Goal: Transaction & Acquisition: Book appointment/travel/reservation

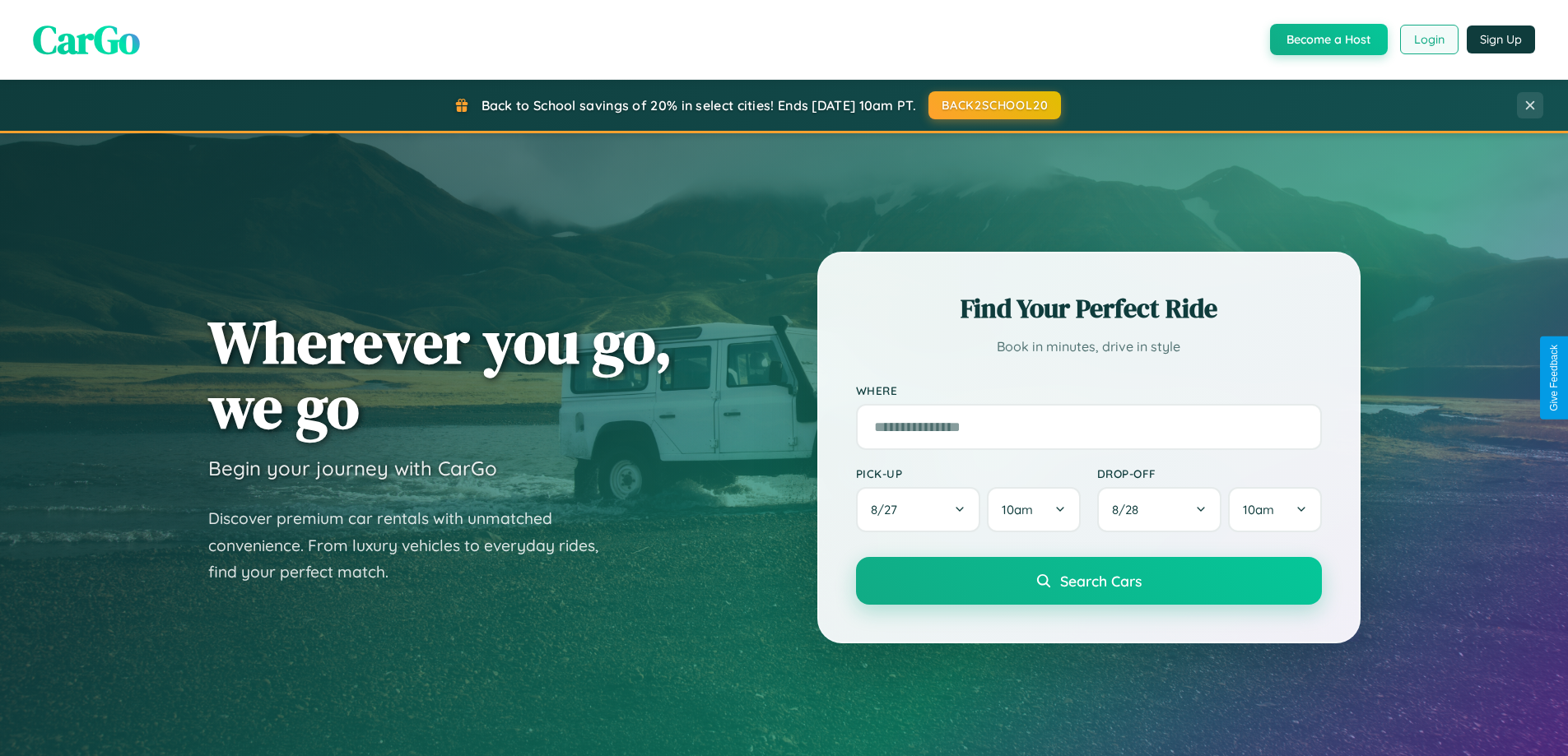
click at [1428, 40] on button "Login" at bounding box center [1429, 40] width 59 height 30
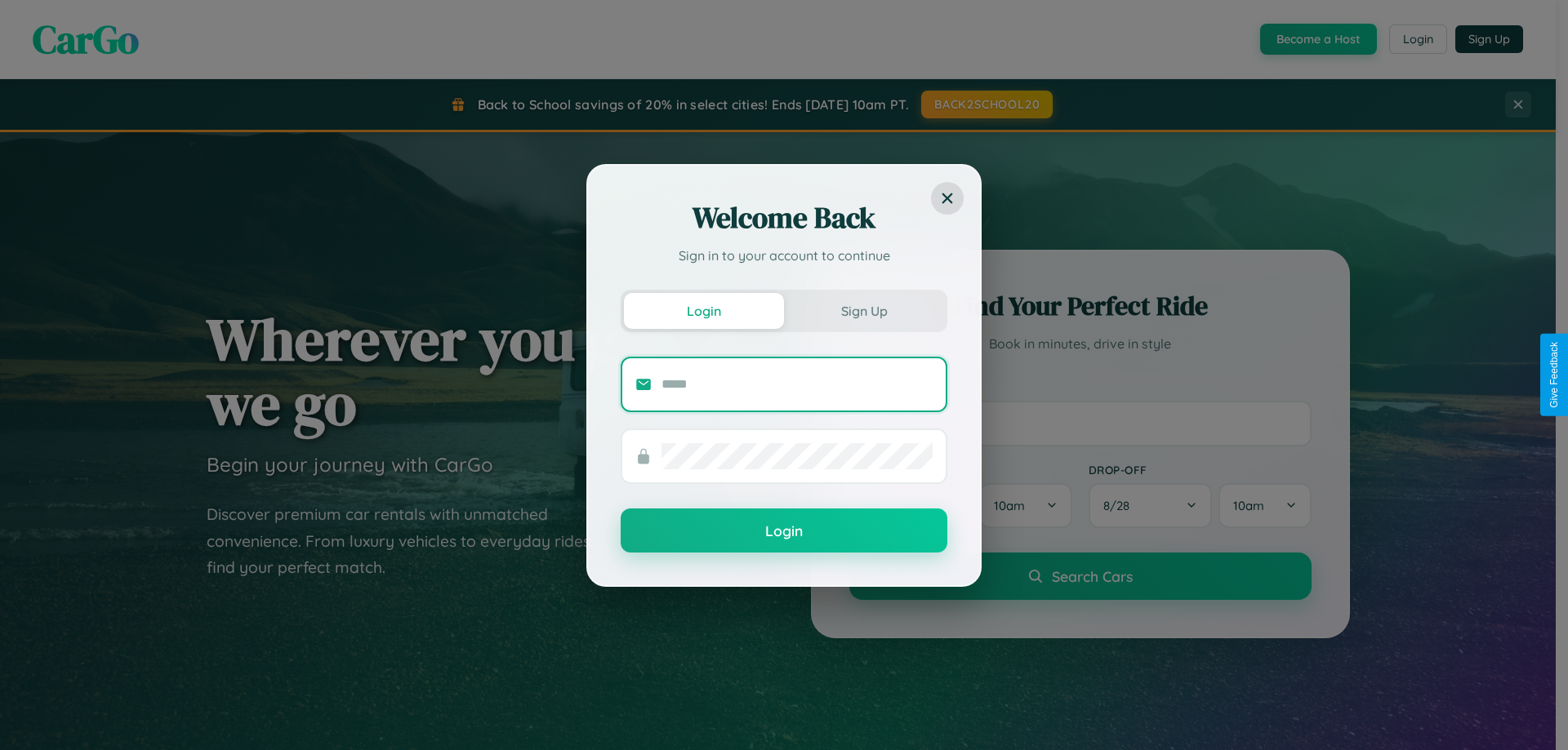
click at [797, 384] on input "text" at bounding box center [796, 384] width 271 height 26
type input "**********"
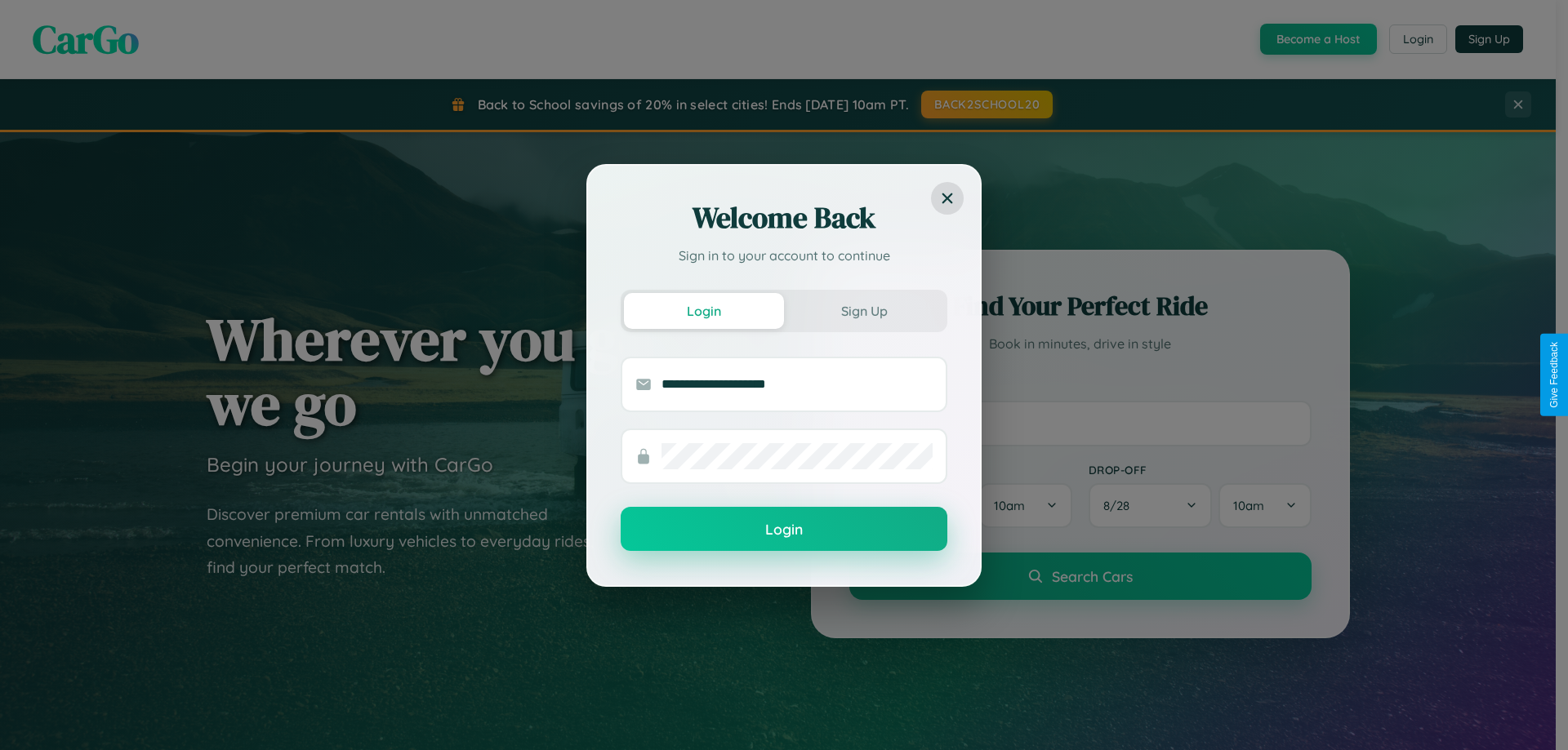
click at [784, 529] on button "Login" at bounding box center [784, 529] width 327 height 44
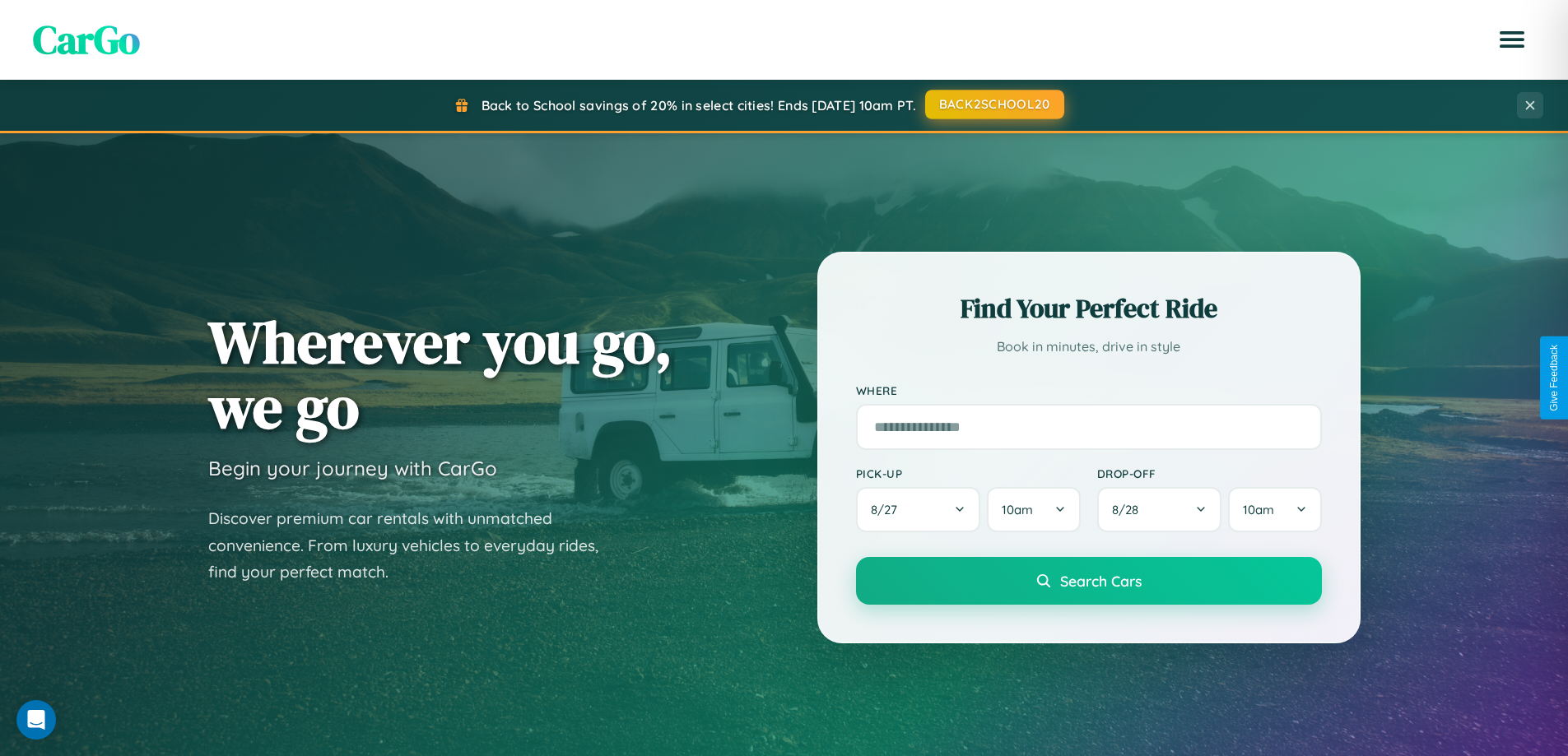
click at [994, 104] on button "BACK2SCHOOL20" at bounding box center [994, 104] width 139 height 30
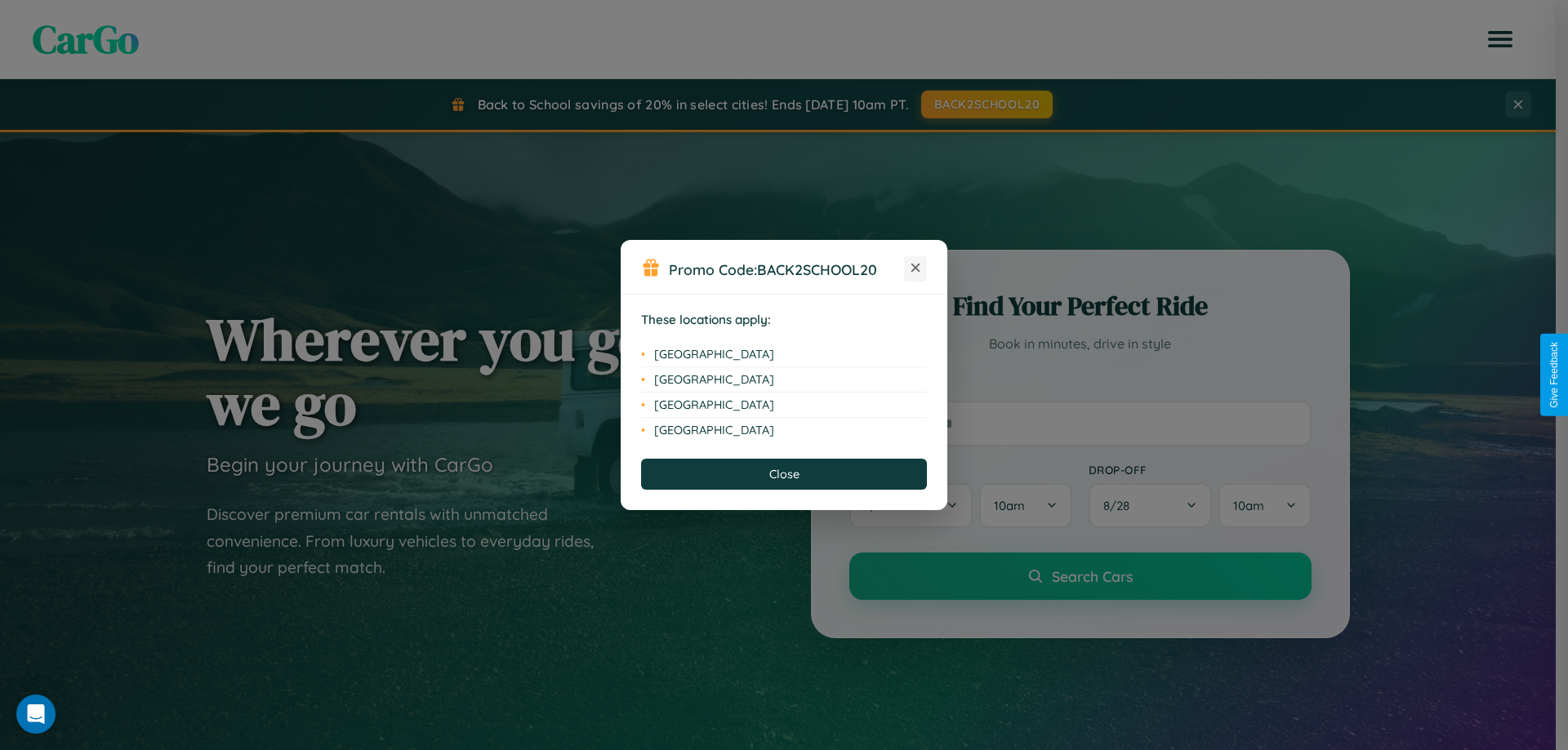
click at [916, 268] on icon at bounding box center [915, 267] width 9 height 9
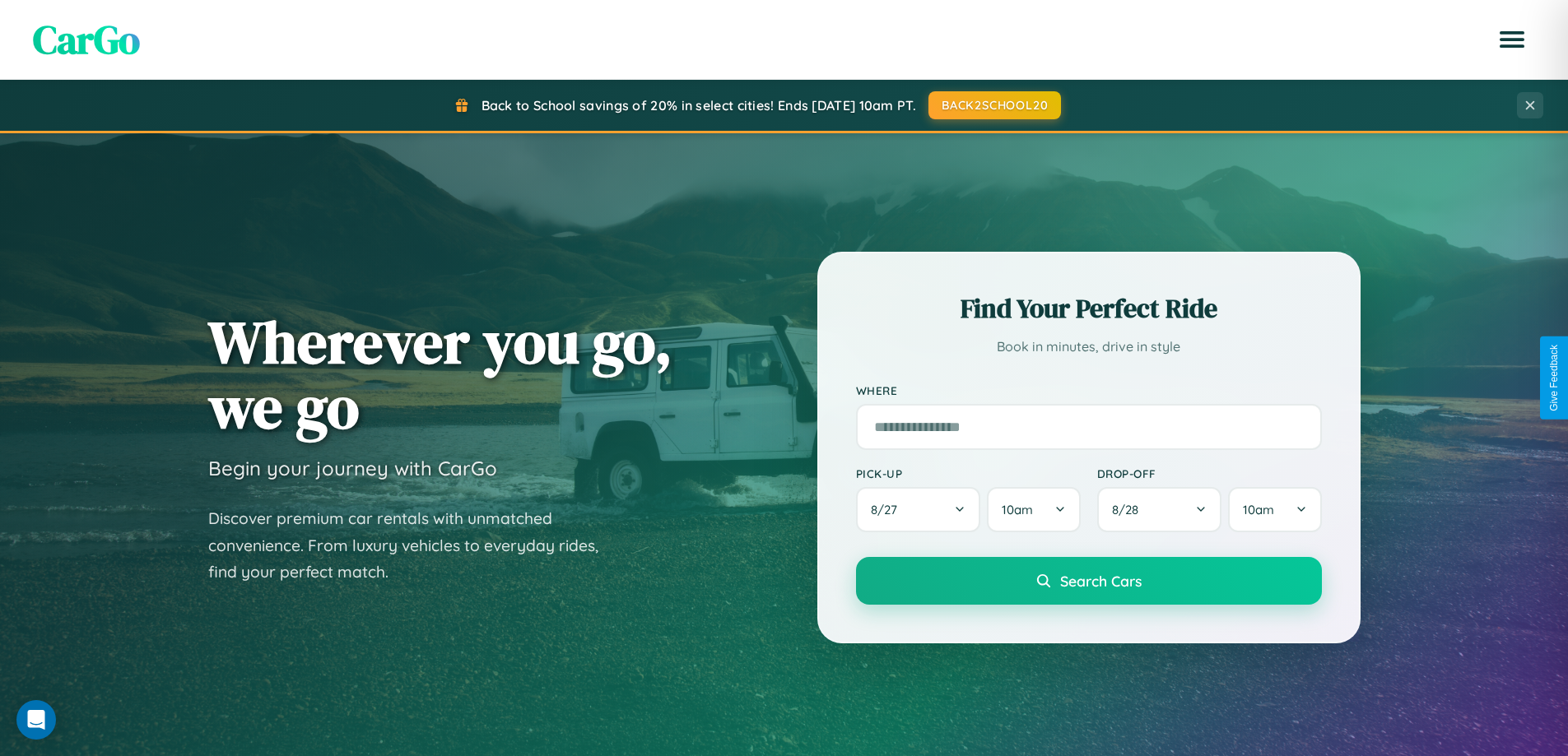
scroll to position [710, 0]
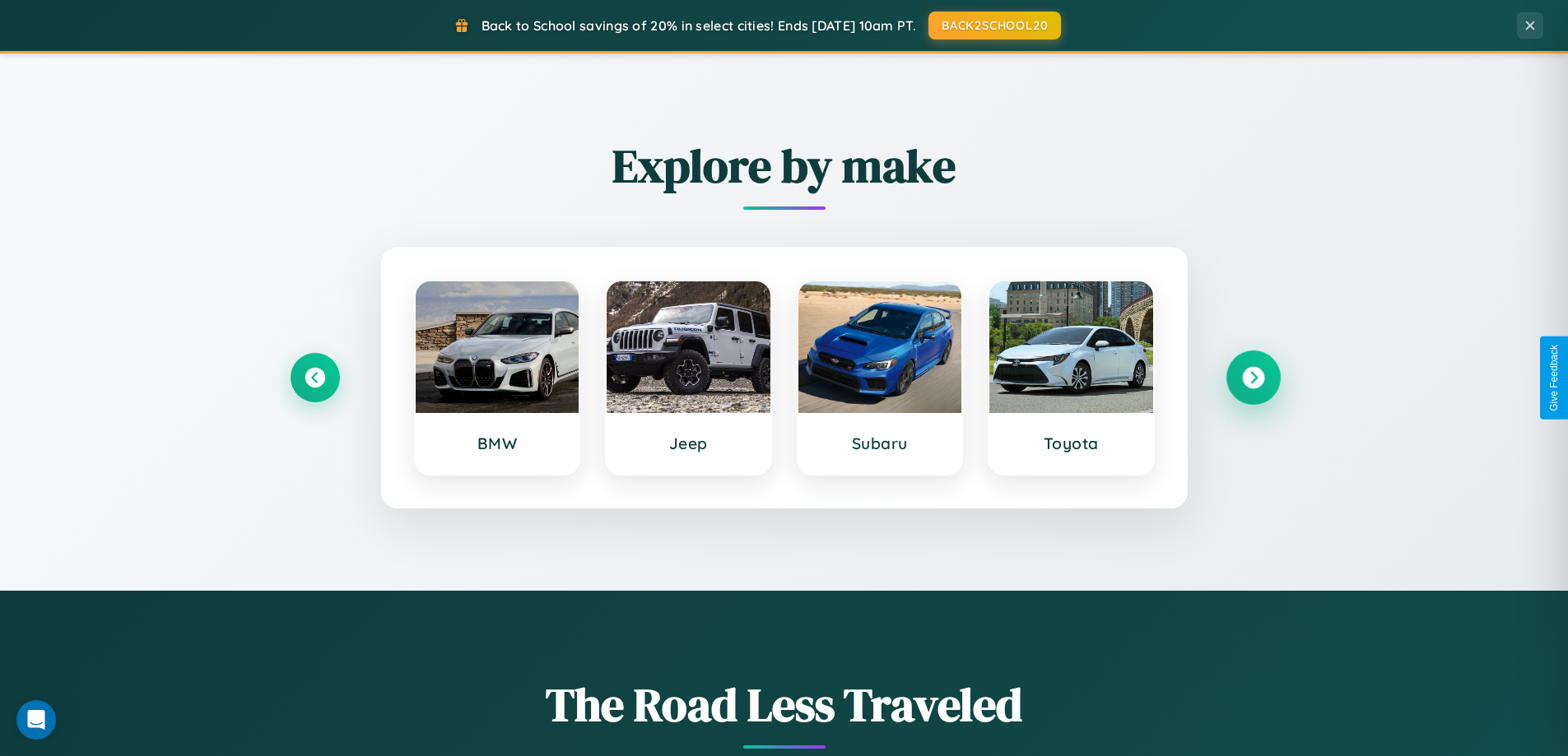
click at [1252, 378] on icon at bounding box center [1252, 378] width 22 height 22
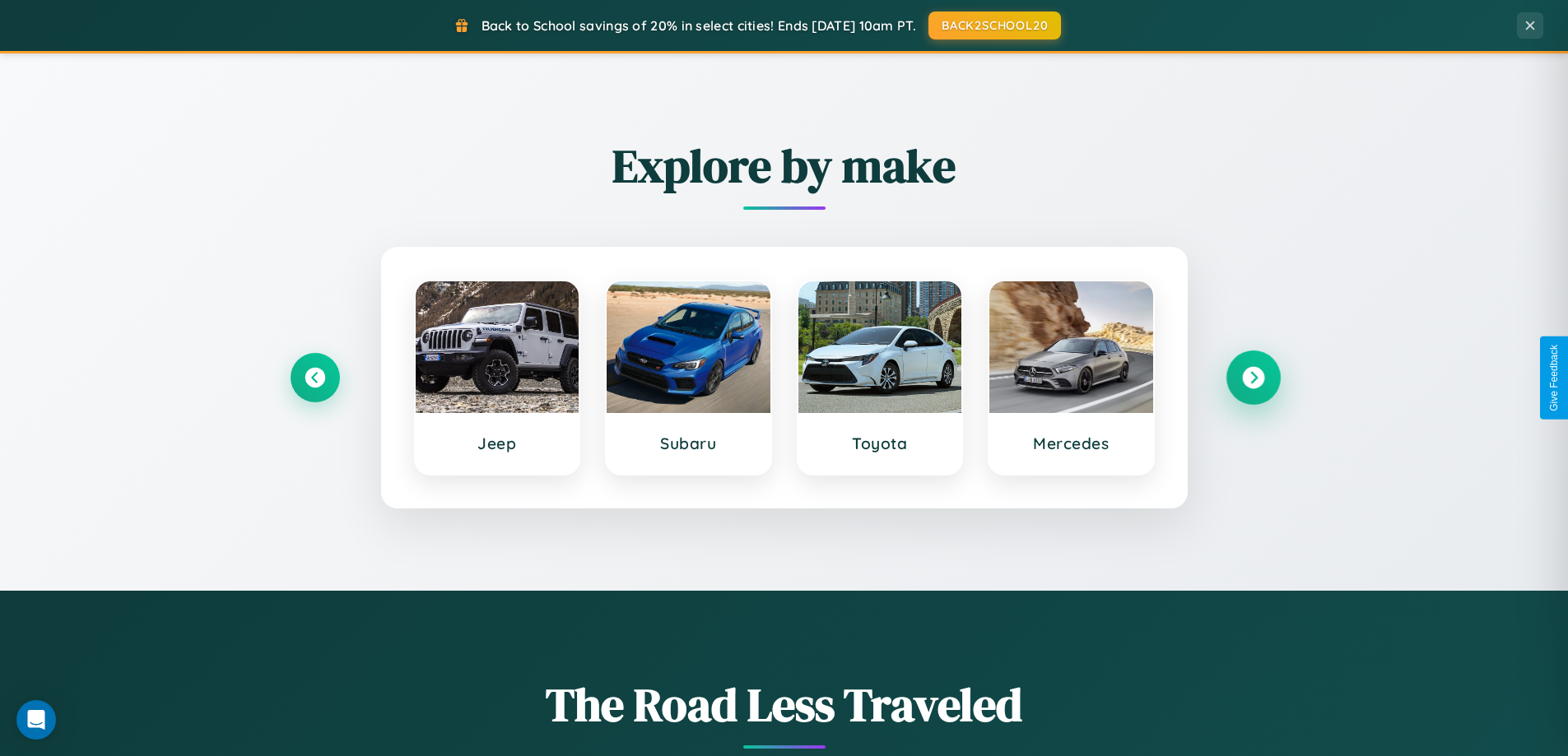
click at [1252, 378] on icon at bounding box center [1252, 378] width 22 height 22
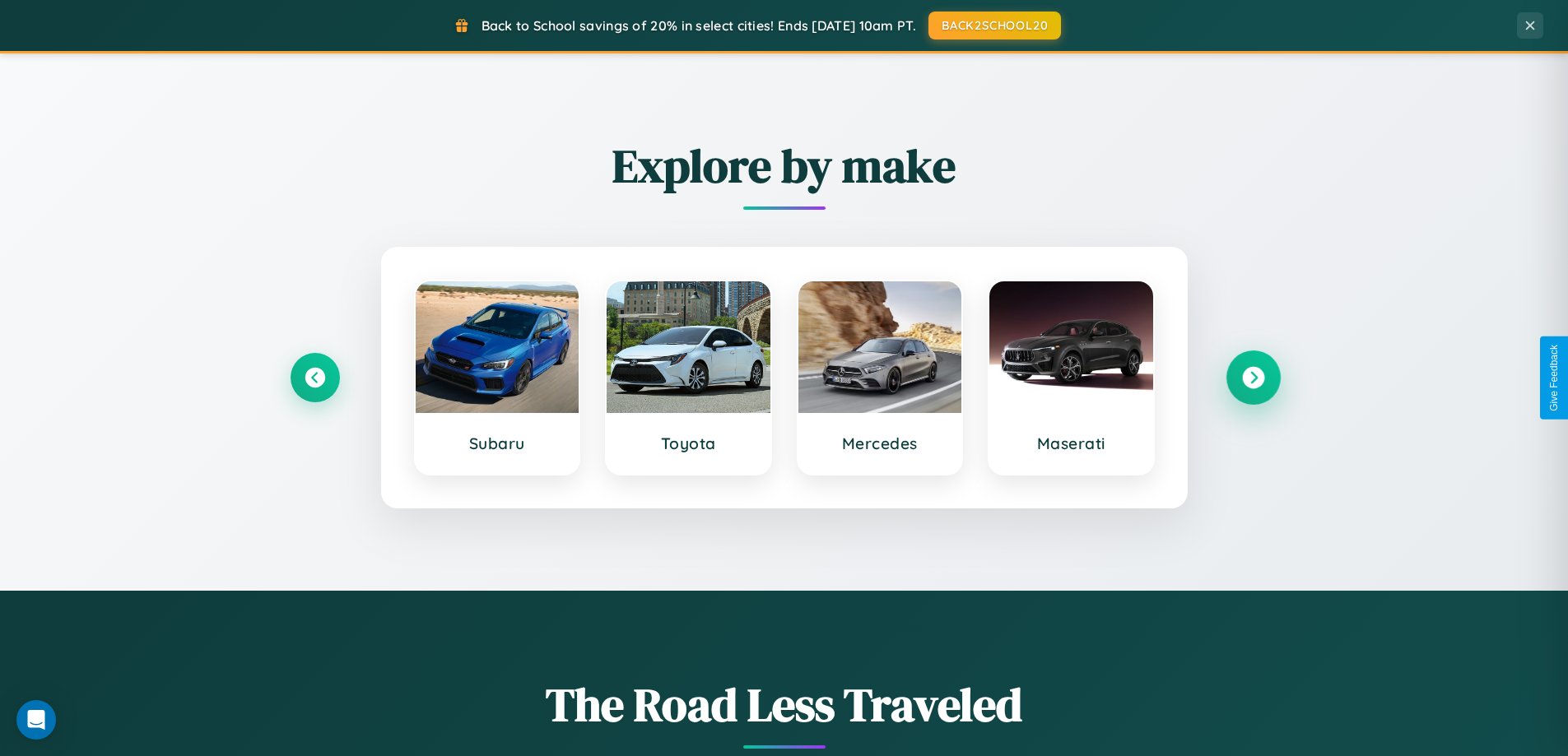
click at [1252, 378] on icon at bounding box center [1252, 378] width 22 height 22
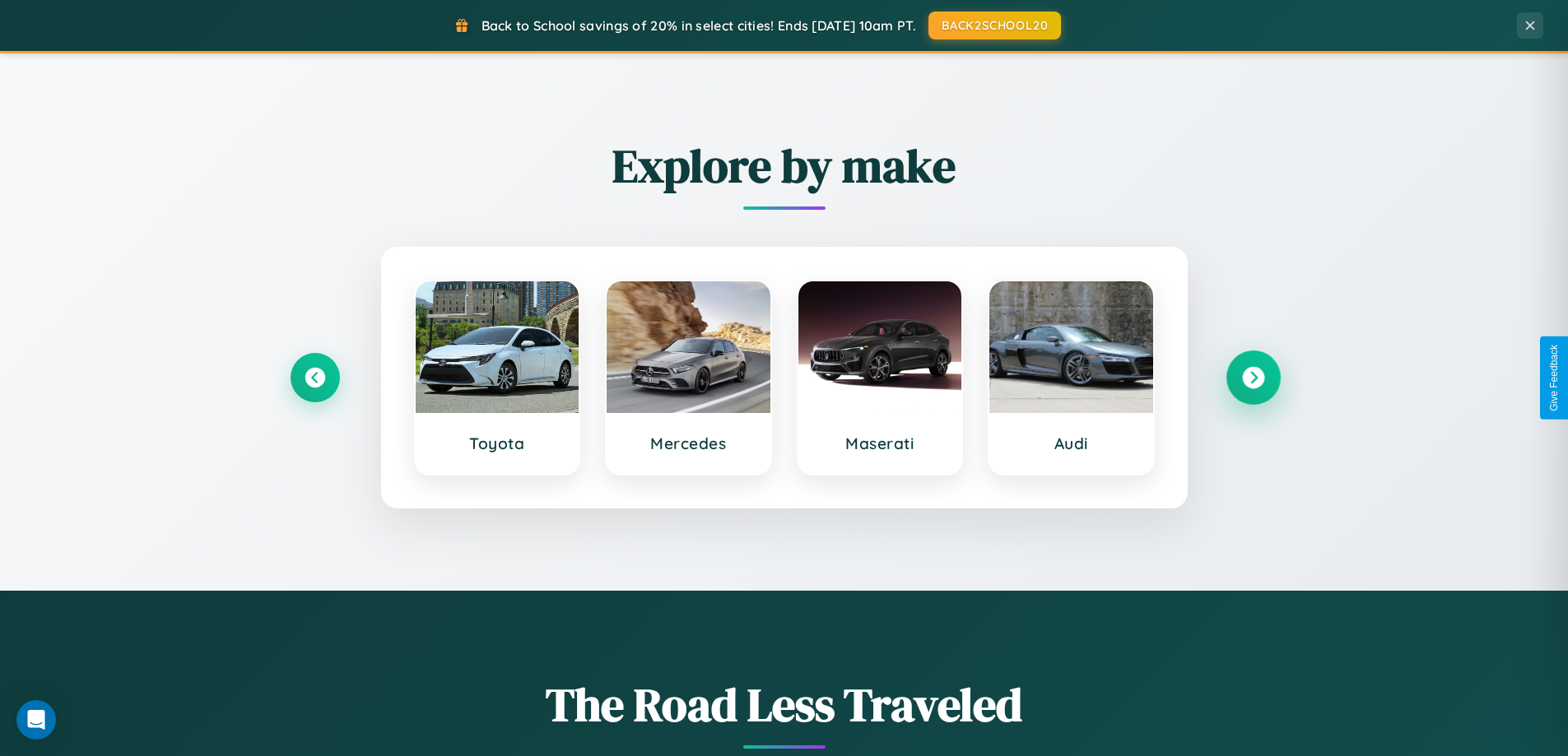
click at [1252, 378] on icon at bounding box center [1252, 378] width 22 height 22
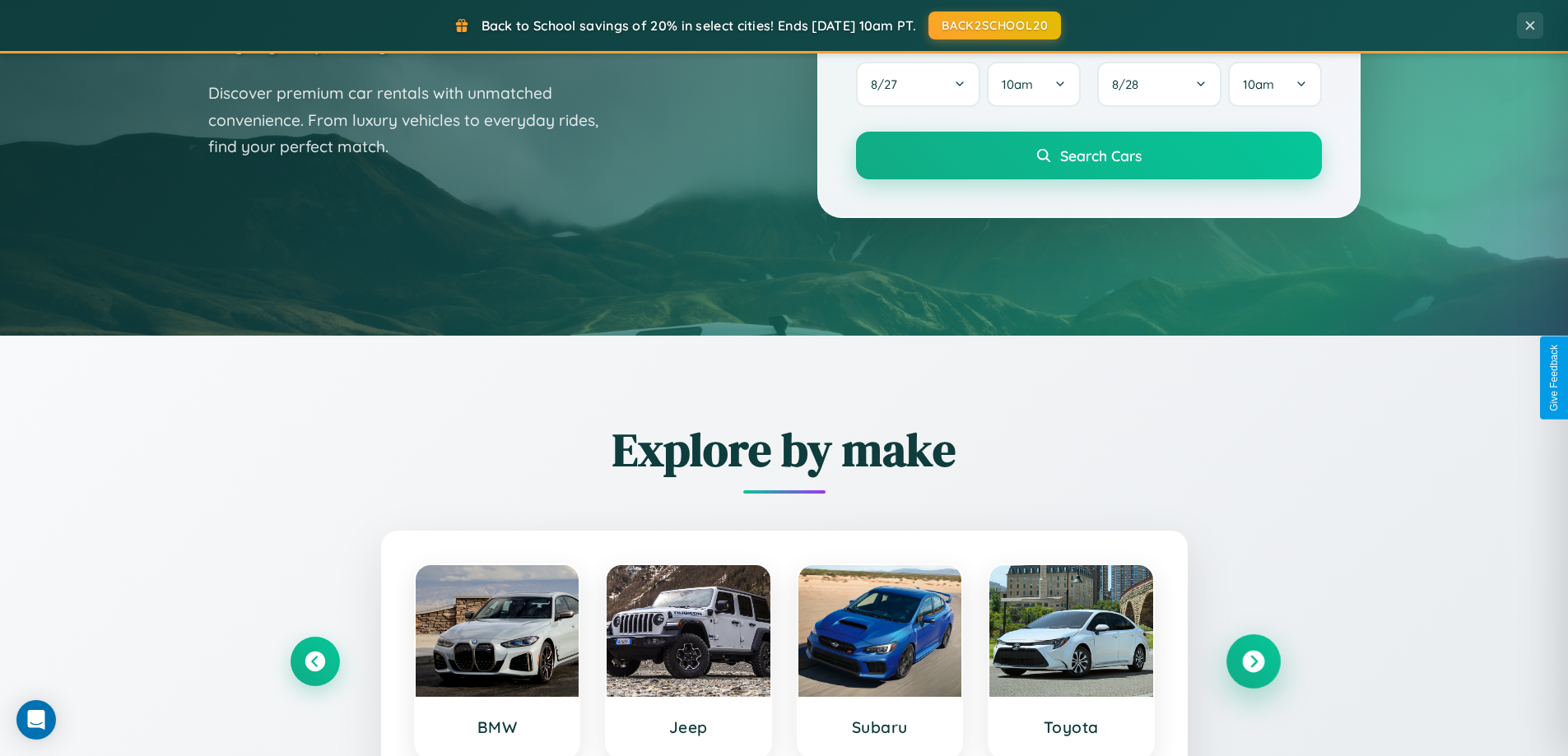
scroll to position [48, 0]
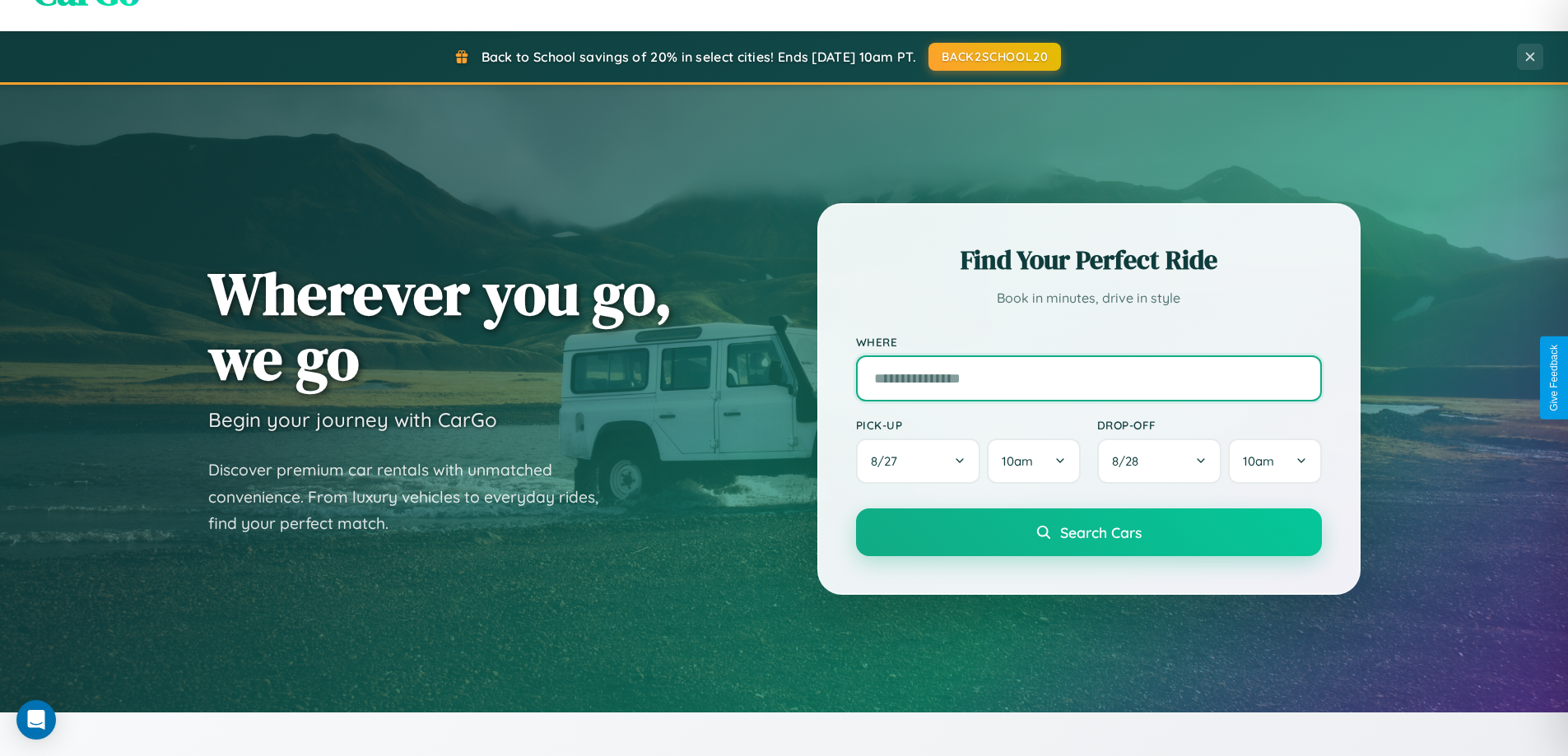
click at [1088, 378] on input "text" at bounding box center [1089, 378] width 465 height 46
type input "********"
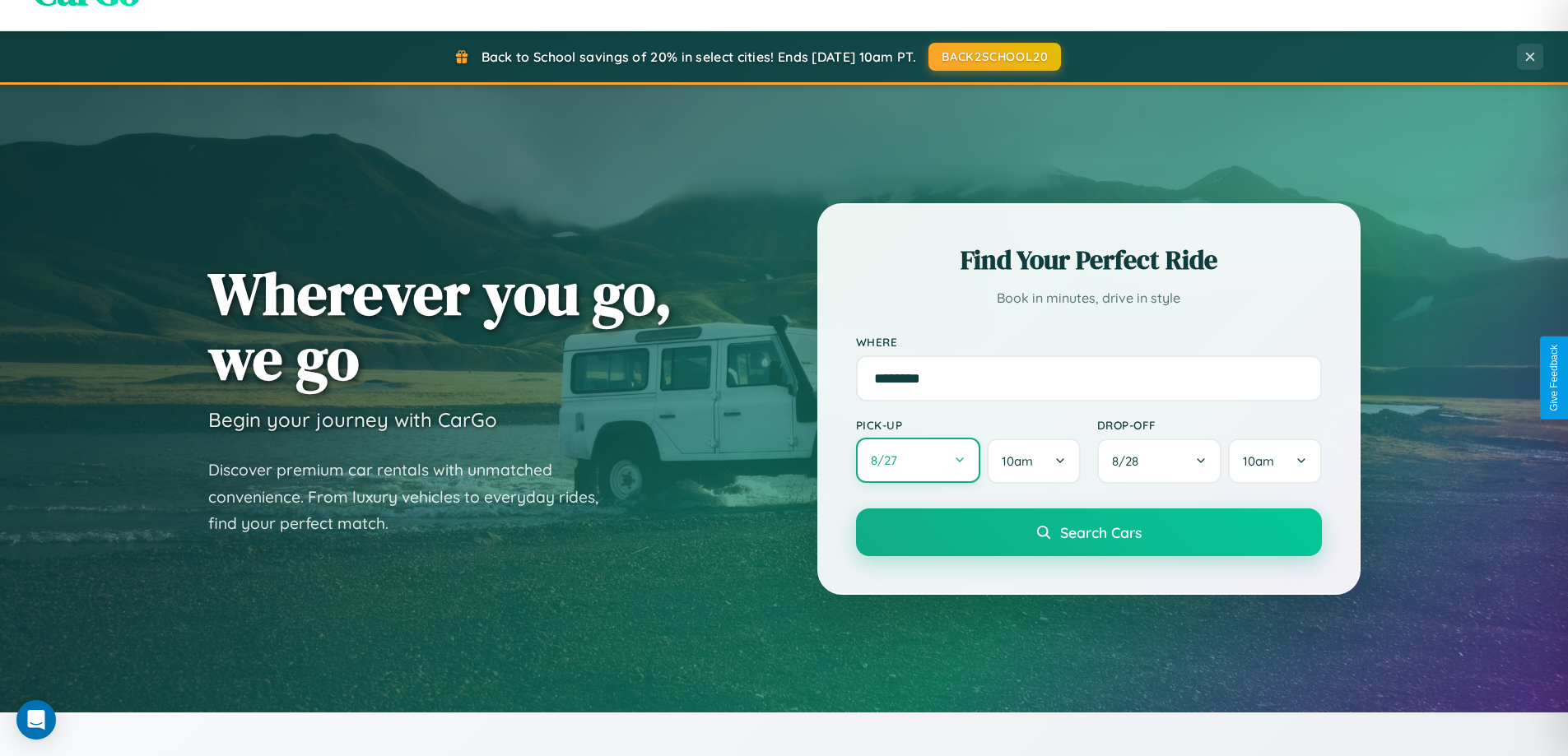
click at [917, 461] on button "8 / 27" at bounding box center [919, 460] width 126 height 45
select select "*"
select select "****"
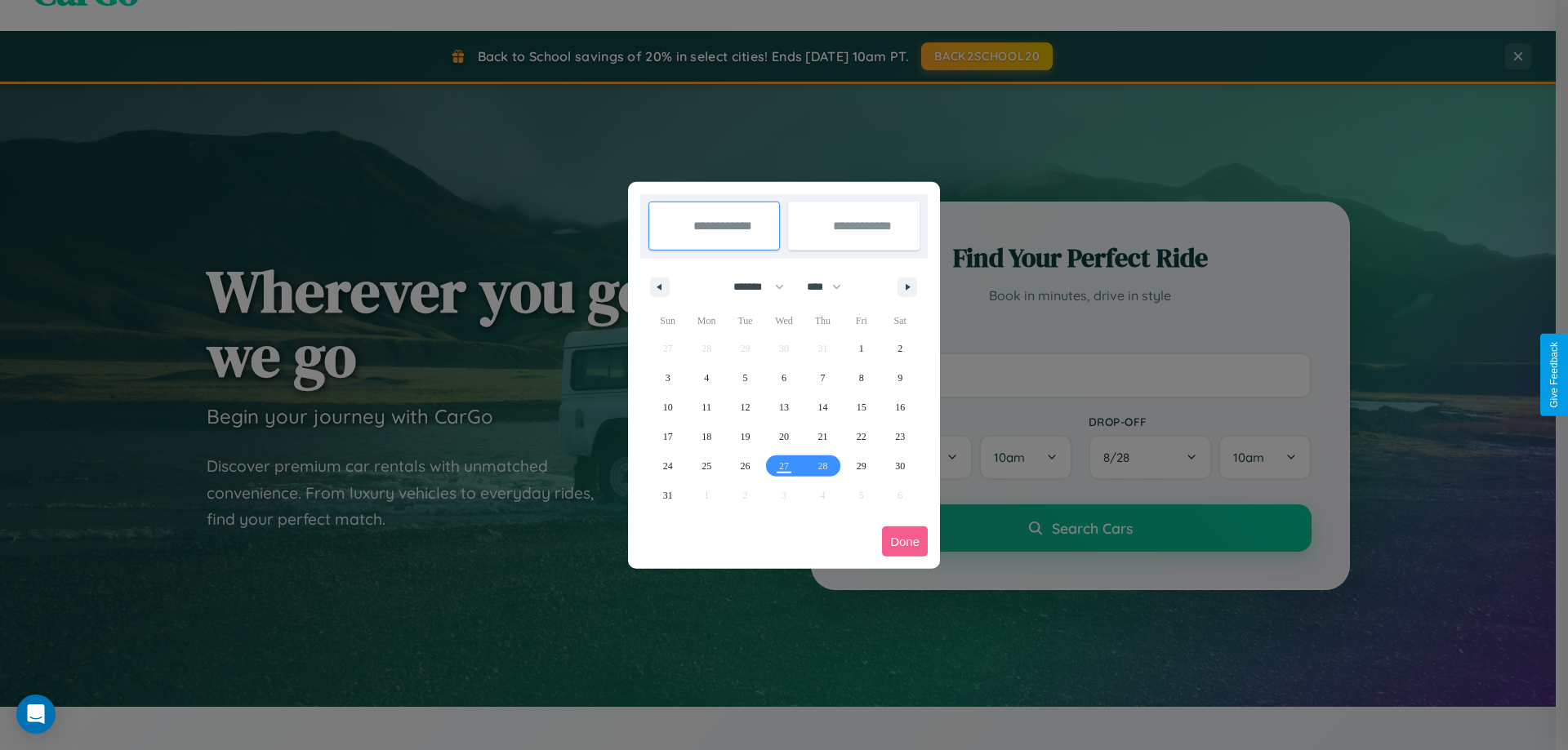
drag, startPoint x: 751, startPoint y: 286, endPoint x: 784, endPoint y: 328, distance: 53.4
click at [751, 286] on select "******* ******** ***** ***** *** **** **** ****** ********* ******* ******** **…" at bounding box center [756, 287] width 69 height 27
select select "*"
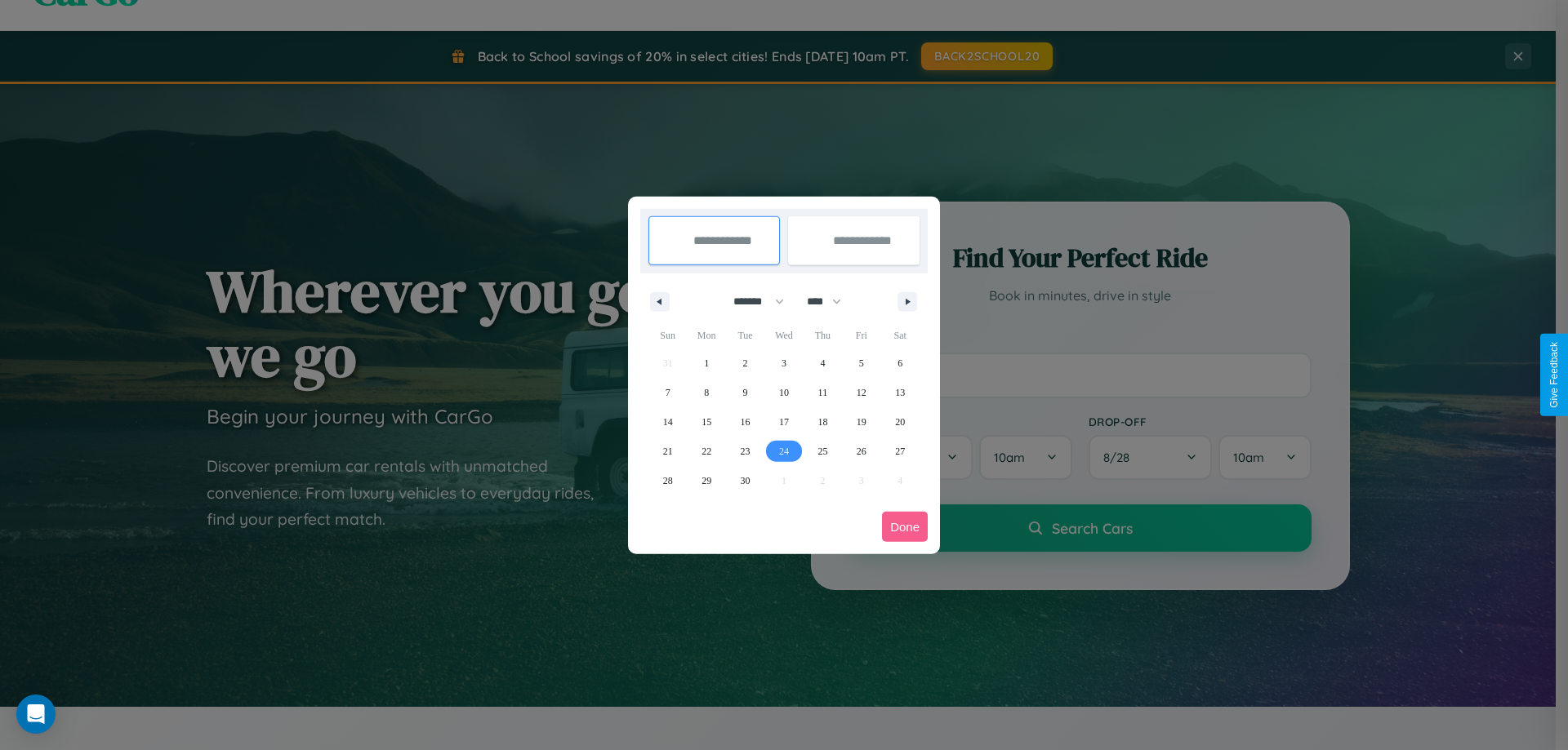
click at [783, 451] on span "24" at bounding box center [784, 451] width 10 height 30
type input "**********"
click at [706, 480] on span "29" at bounding box center [706, 481] width 10 height 30
type input "**********"
click at [904, 527] on button "Done" at bounding box center [905, 527] width 46 height 31
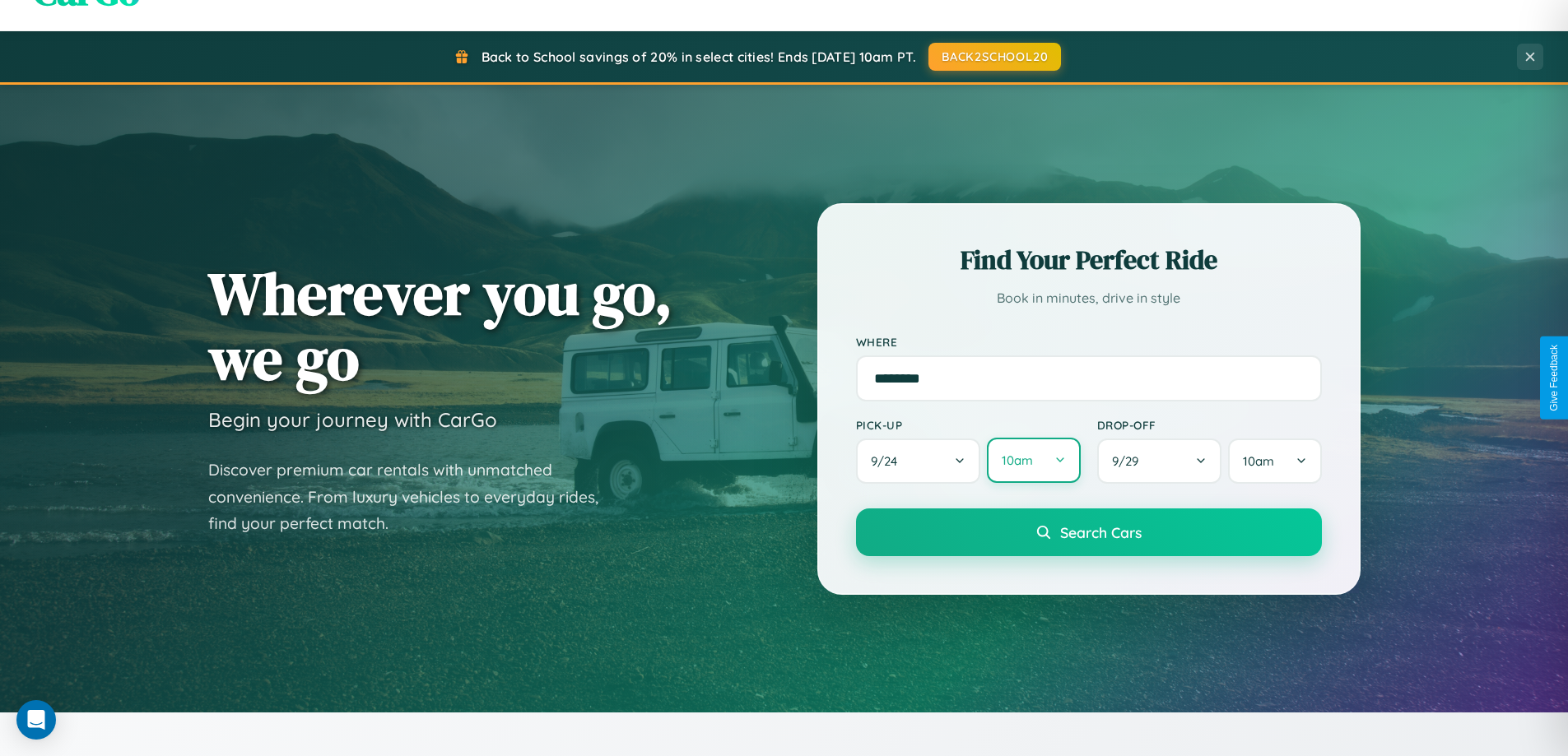
click at [1033, 461] on button "10am" at bounding box center [1033, 460] width 93 height 45
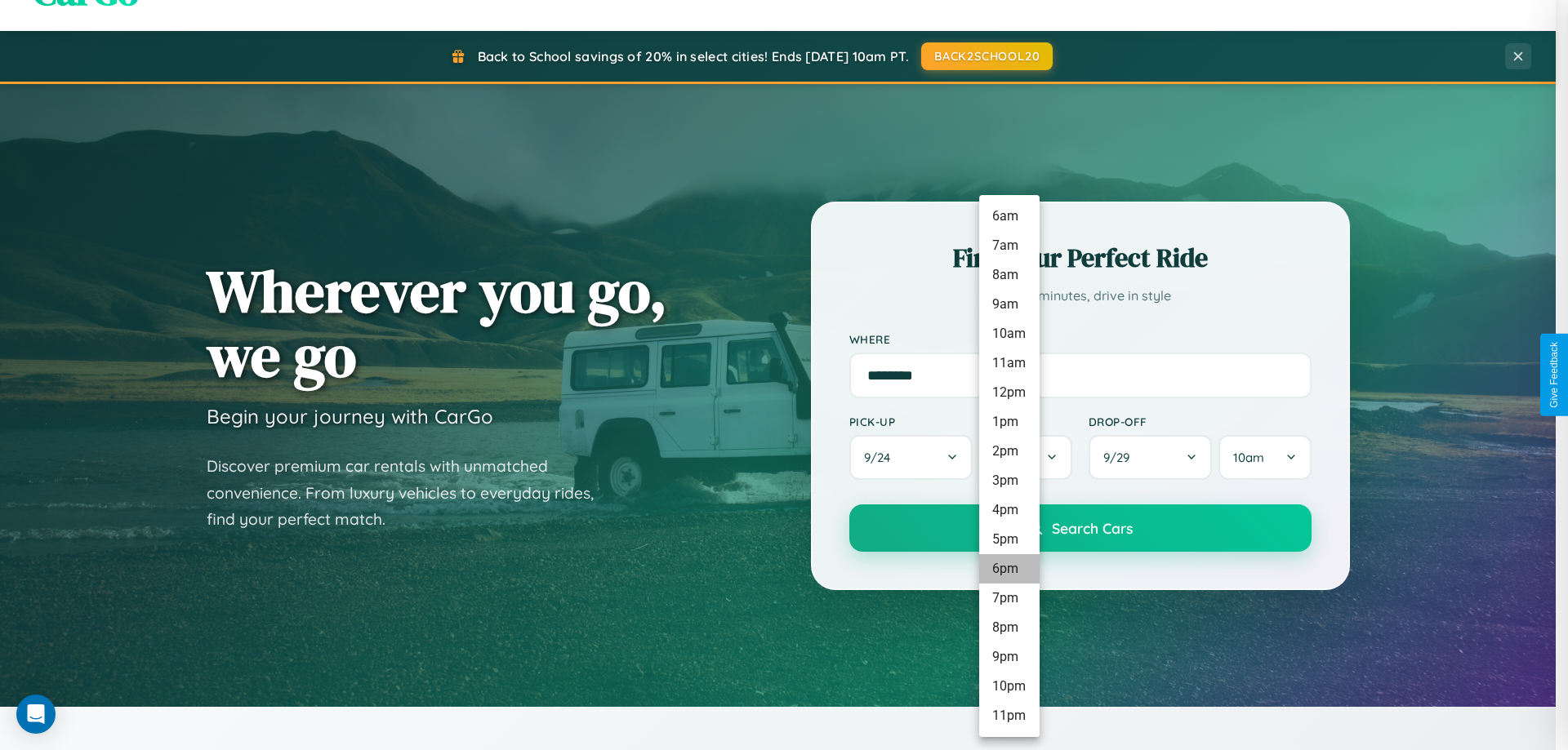
click at [1009, 569] on li "6pm" at bounding box center [1009, 569] width 60 height 30
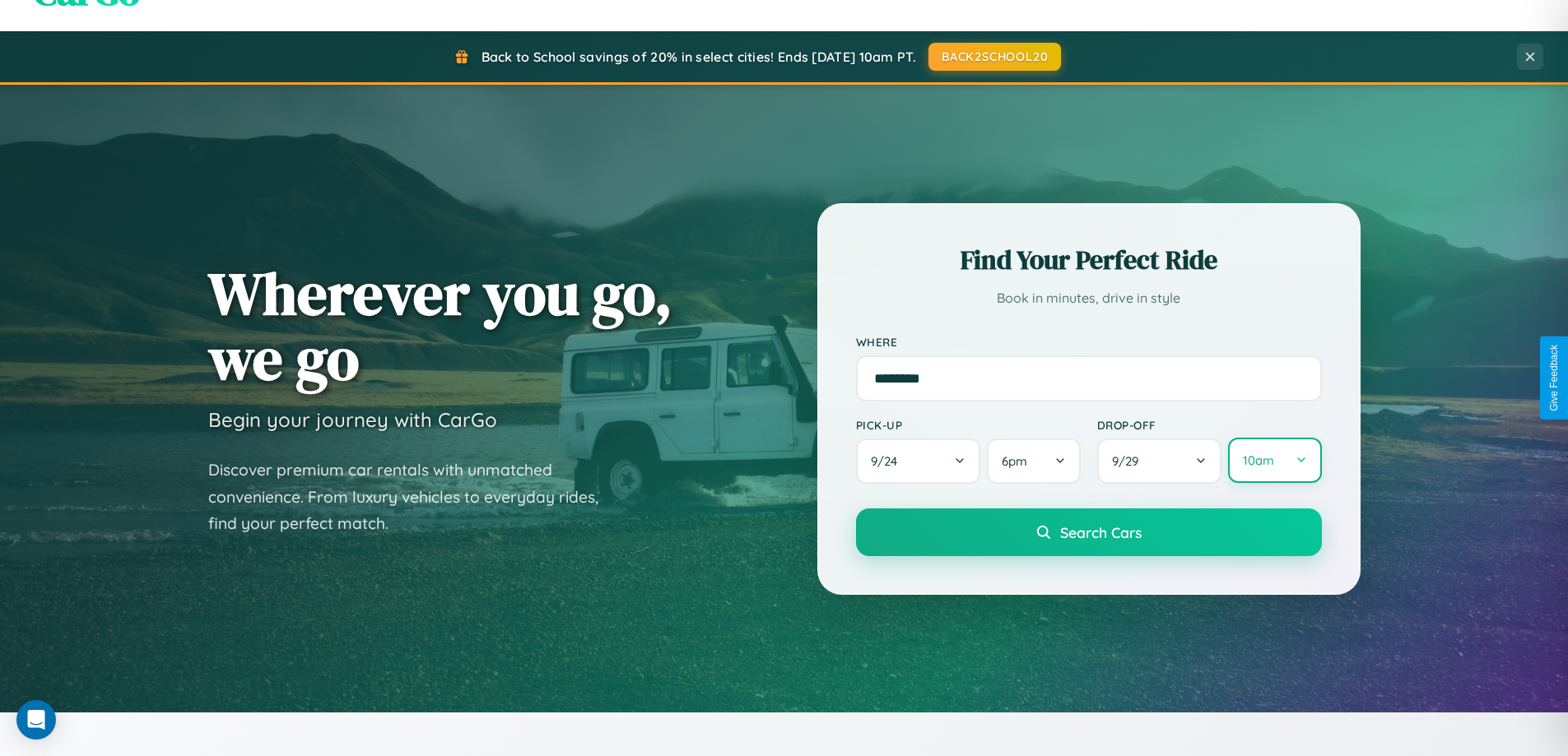
click at [1274, 461] on button "10am" at bounding box center [1274, 460] width 93 height 45
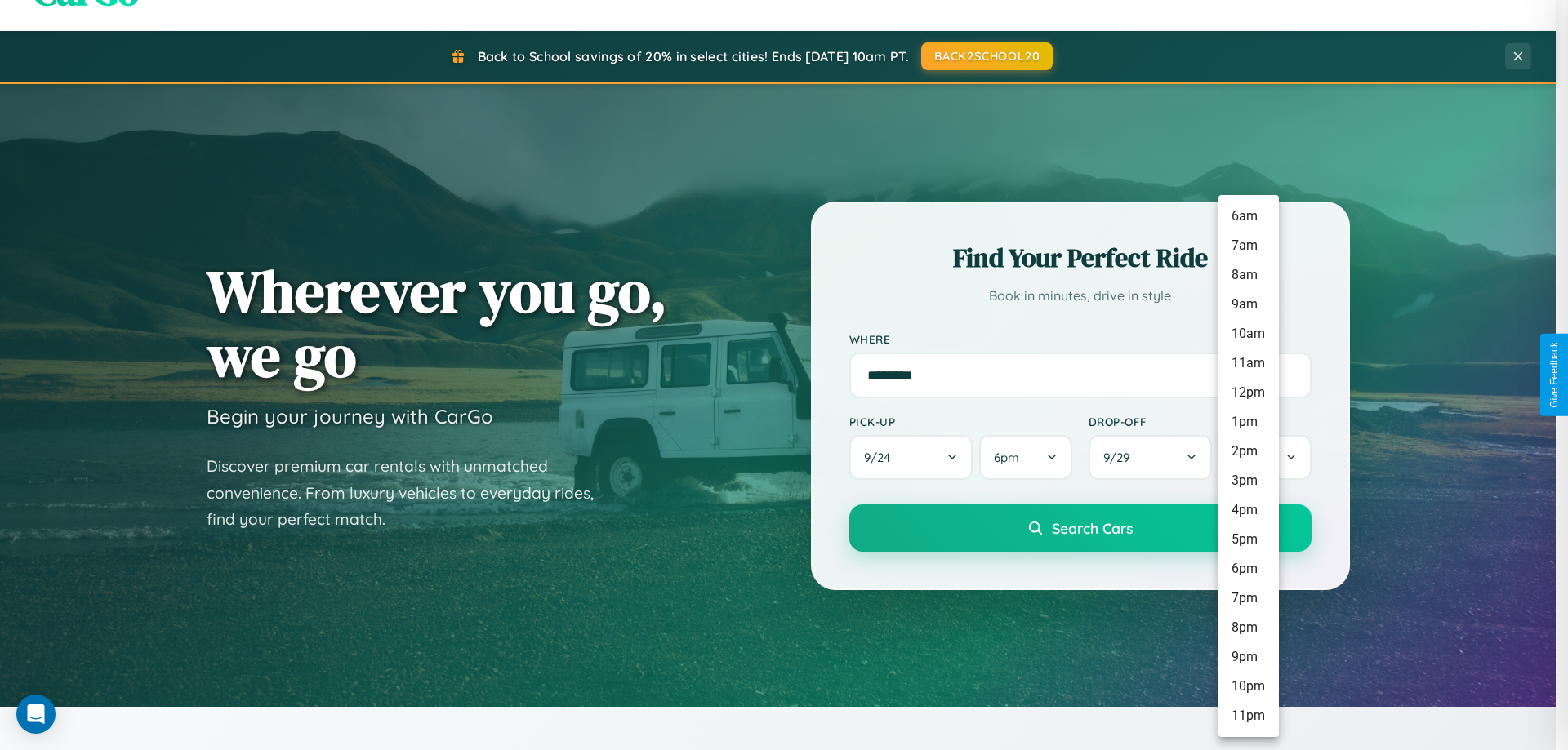
click at [1248, 687] on li "10pm" at bounding box center [1248, 687] width 60 height 30
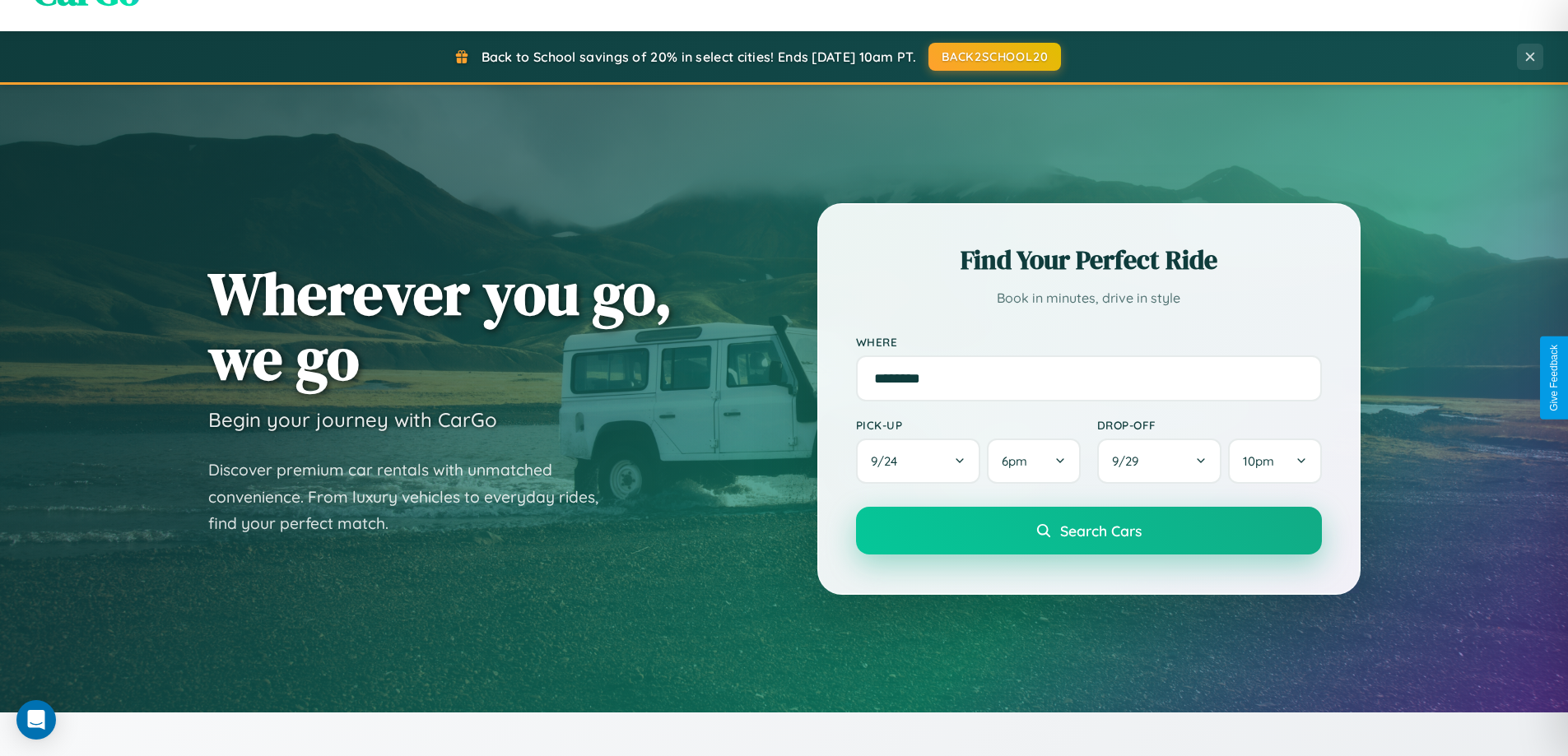
click at [1088, 533] on span "Search Cars" at bounding box center [1101, 530] width 81 height 18
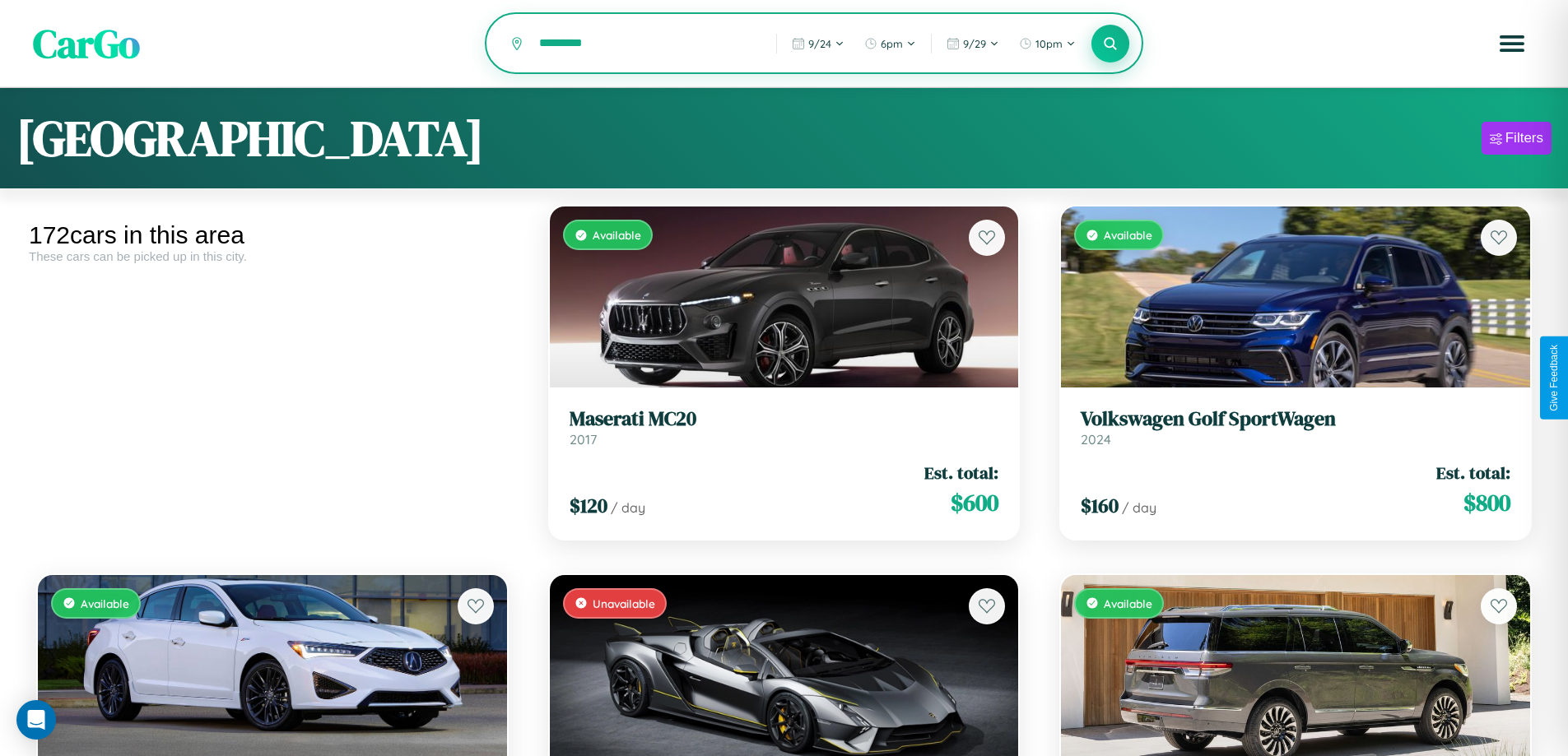
type input "*********"
click at [1110, 44] on icon at bounding box center [1110, 43] width 15 height 15
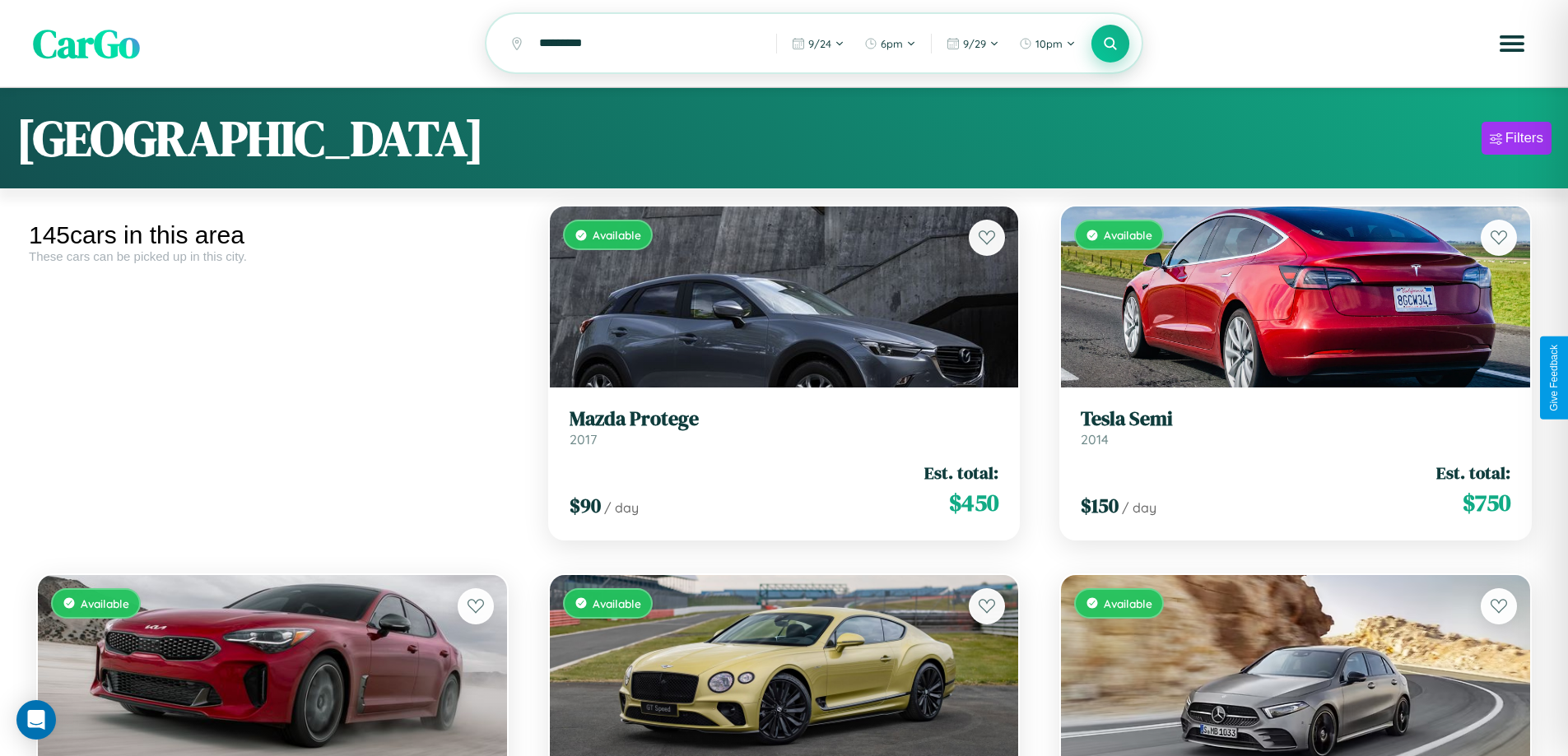
scroll to position [232, 0]
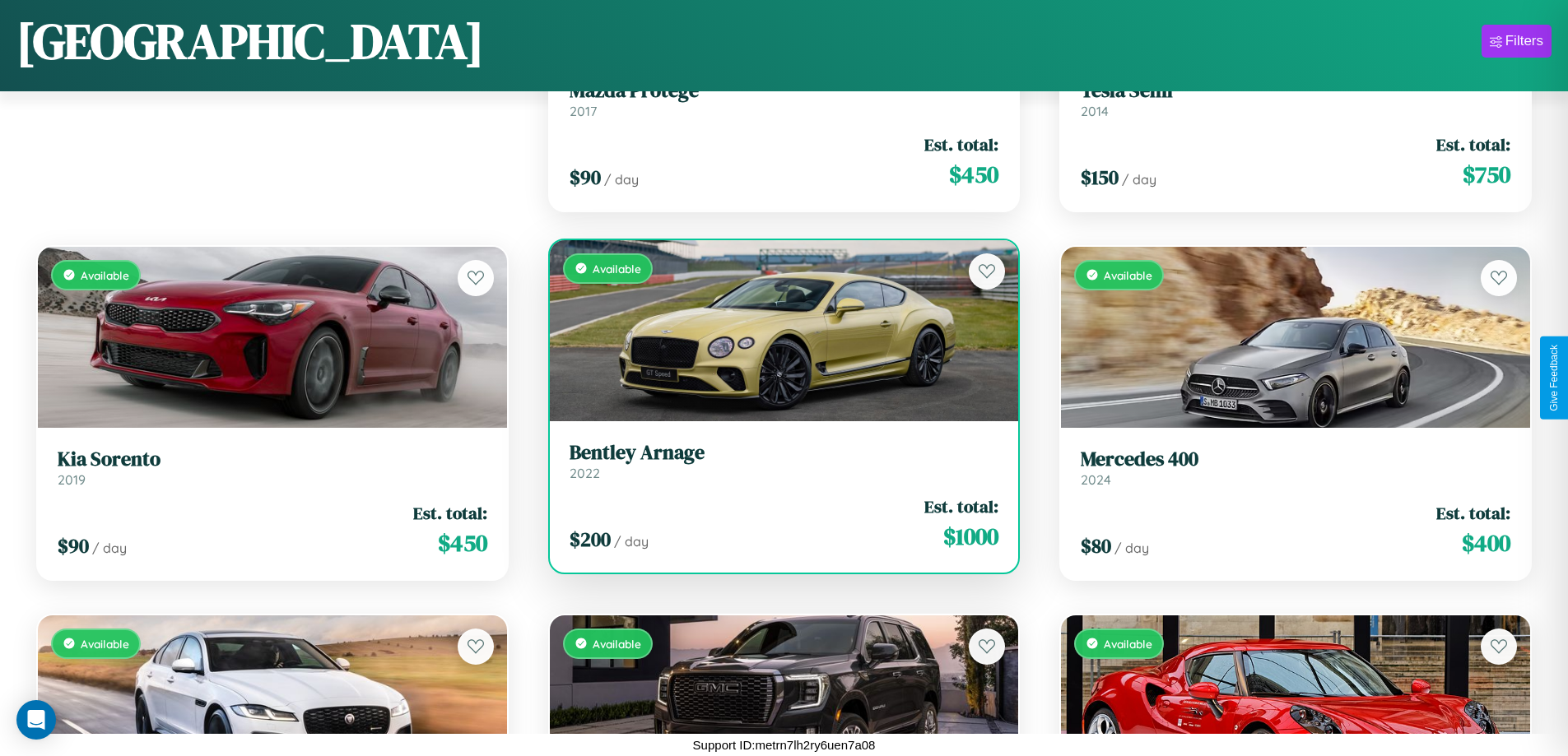
click at [777, 464] on link "Bentley Arnage 2022" at bounding box center [784, 462] width 430 height 41
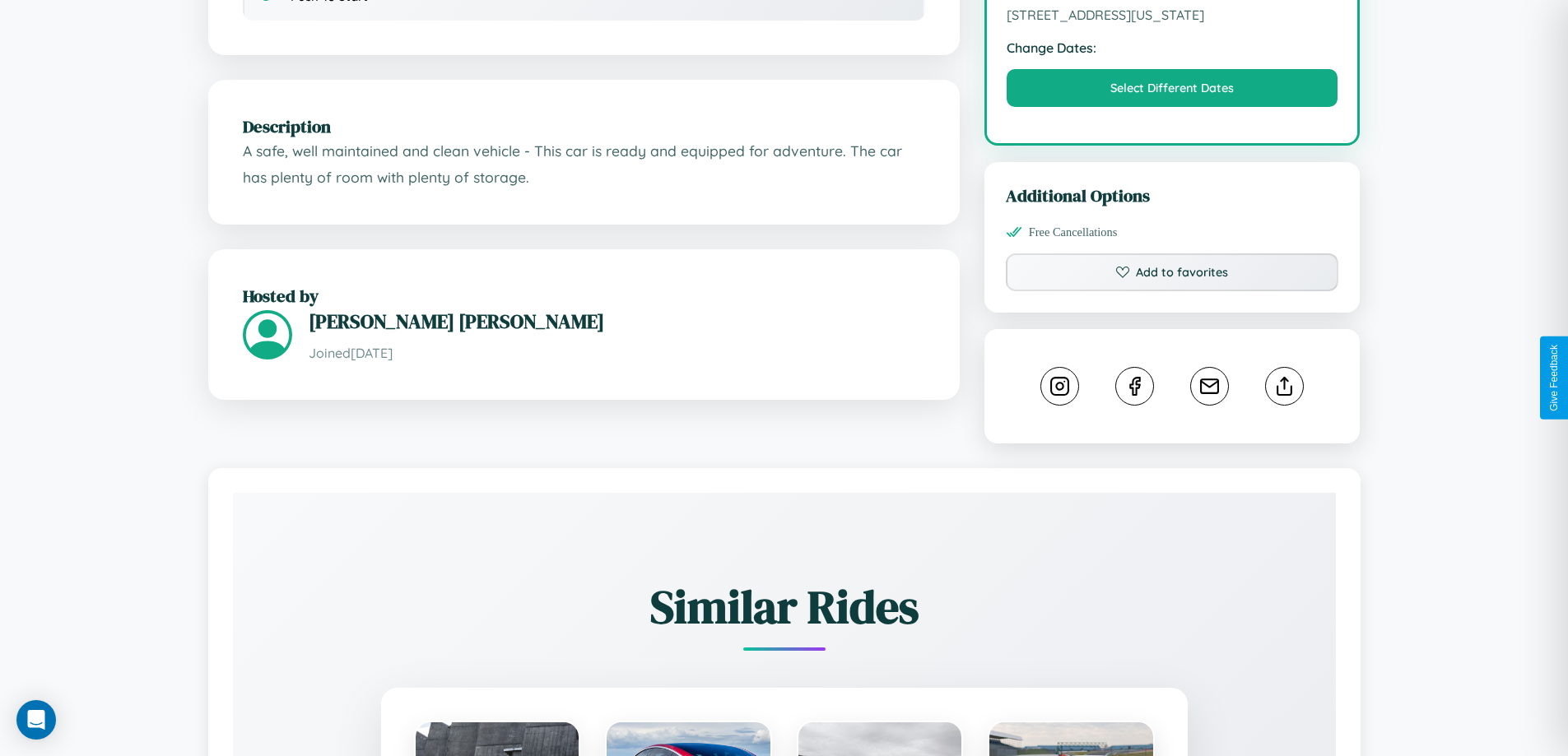
scroll to position [557, 0]
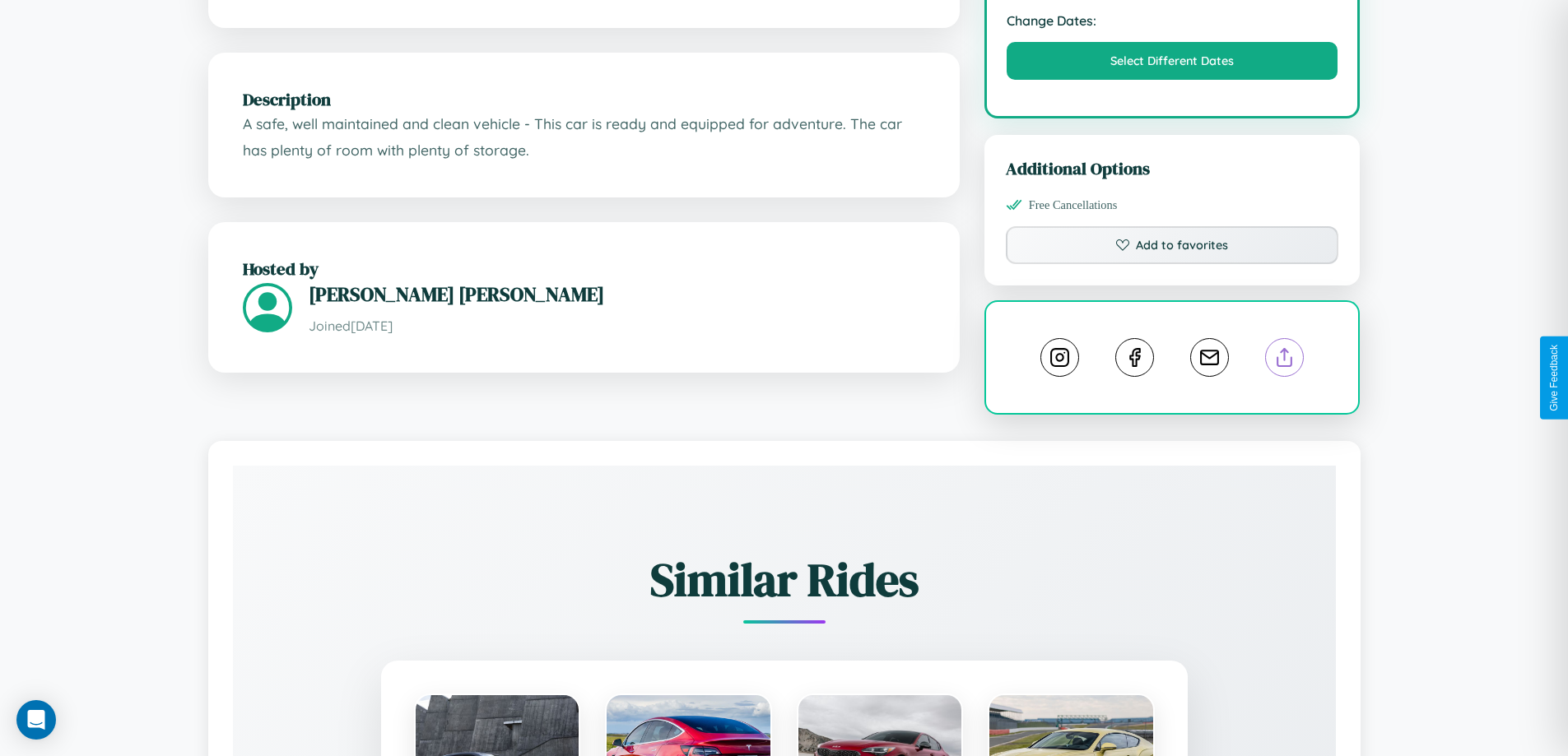
click at [1285, 360] on line at bounding box center [1285, 354] width 0 height 12
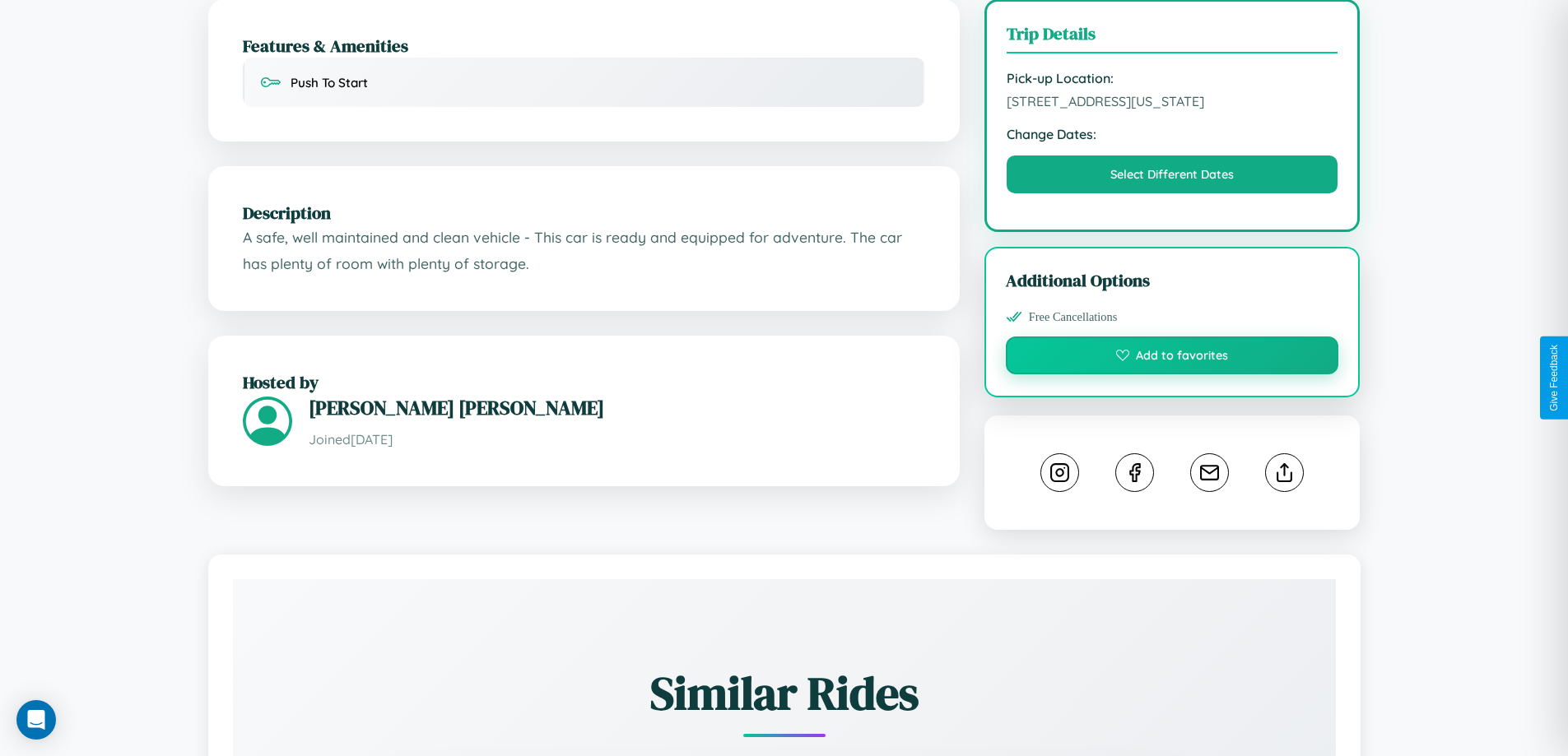
click at [1172, 375] on button "Add to favorites" at bounding box center [1172, 355] width 333 height 38
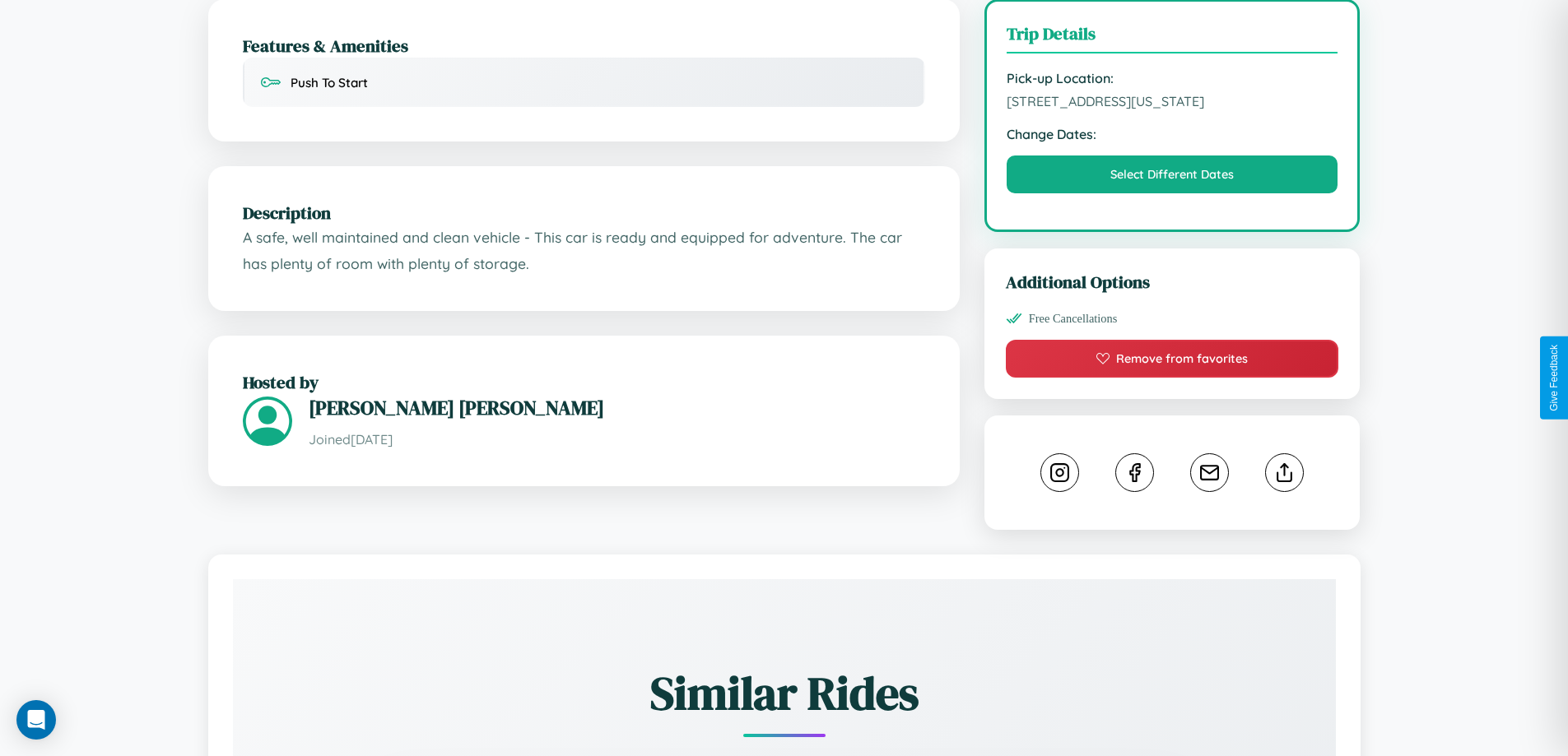
scroll to position [557, 0]
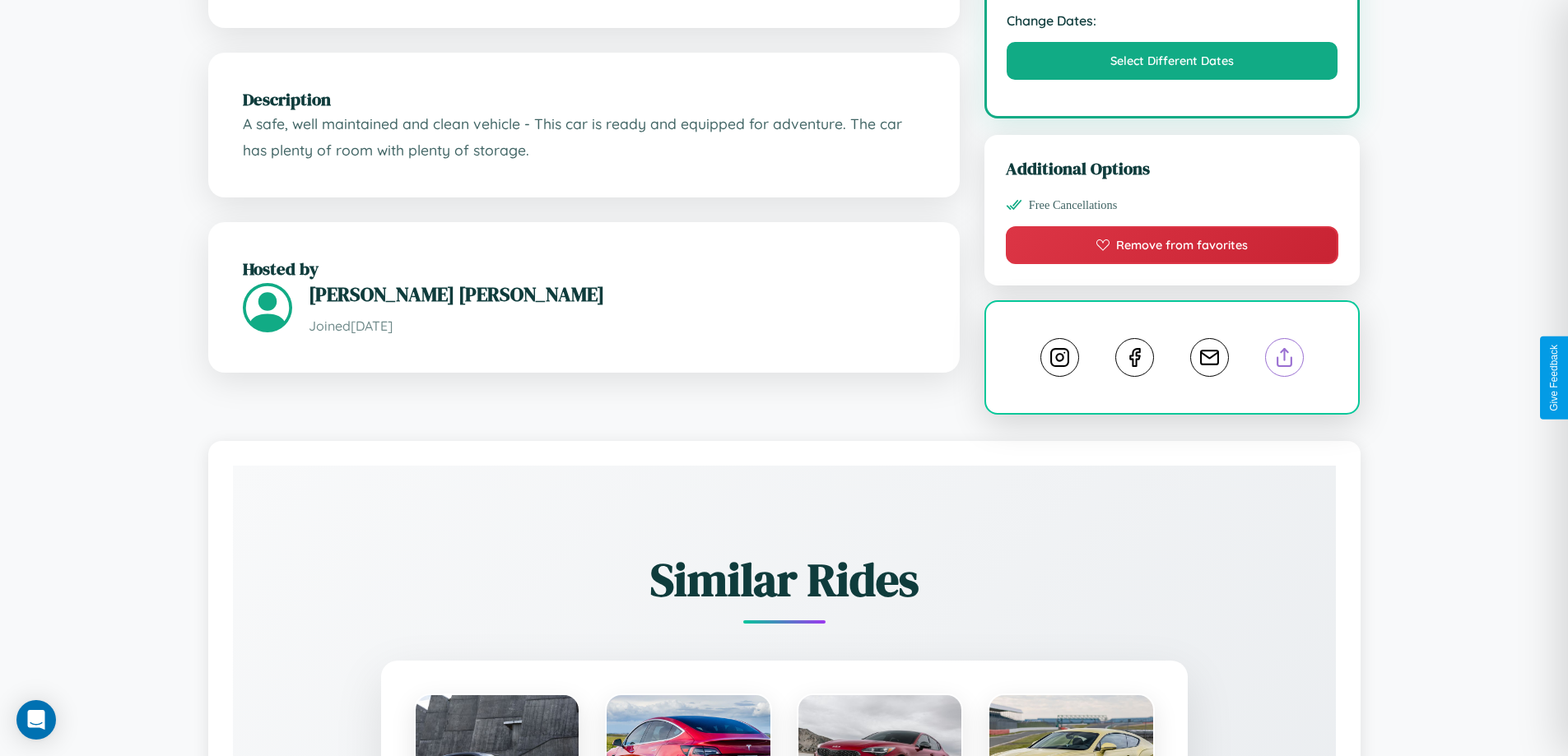
click at [1285, 360] on line at bounding box center [1285, 354] width 0 height 12
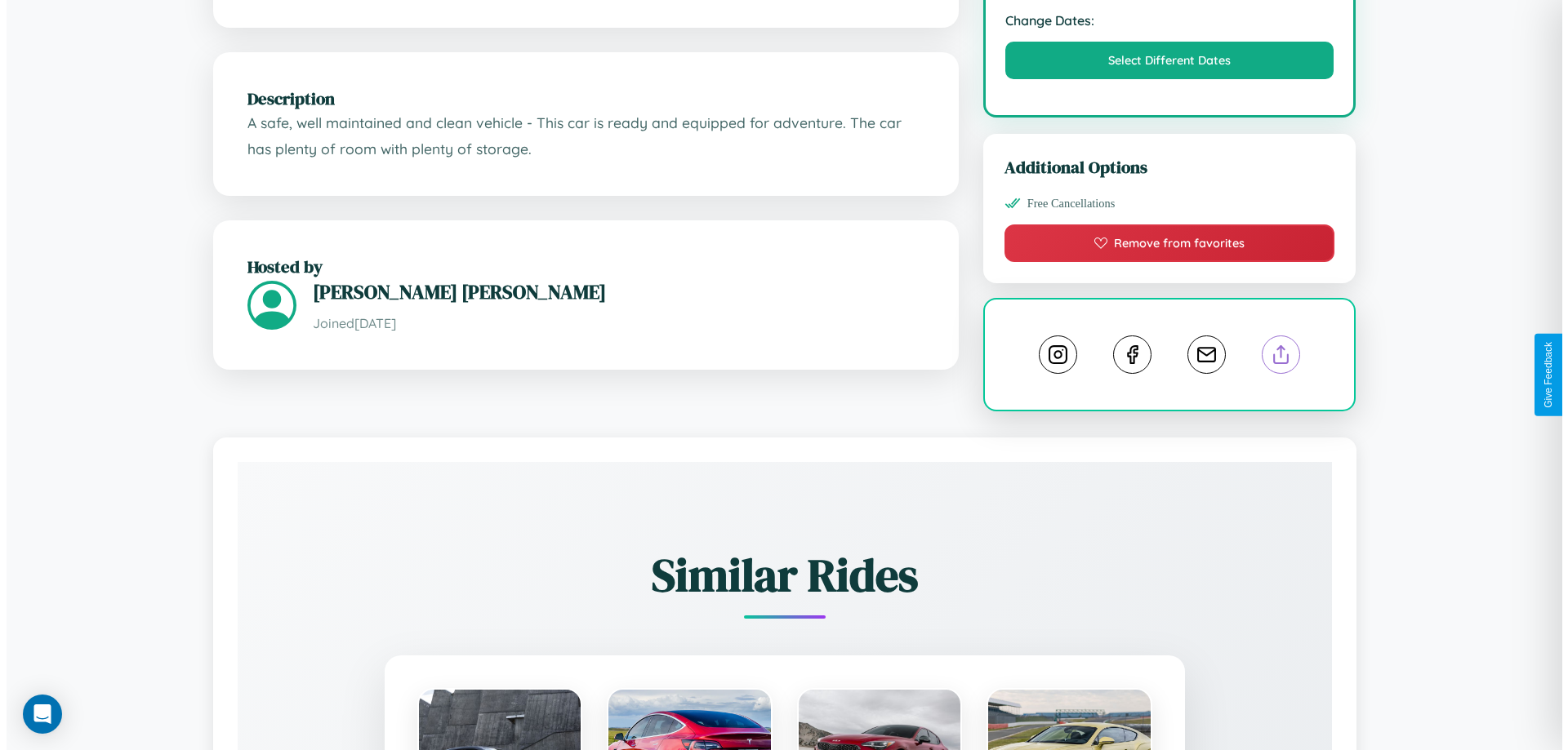
scroll to position [0, 0]
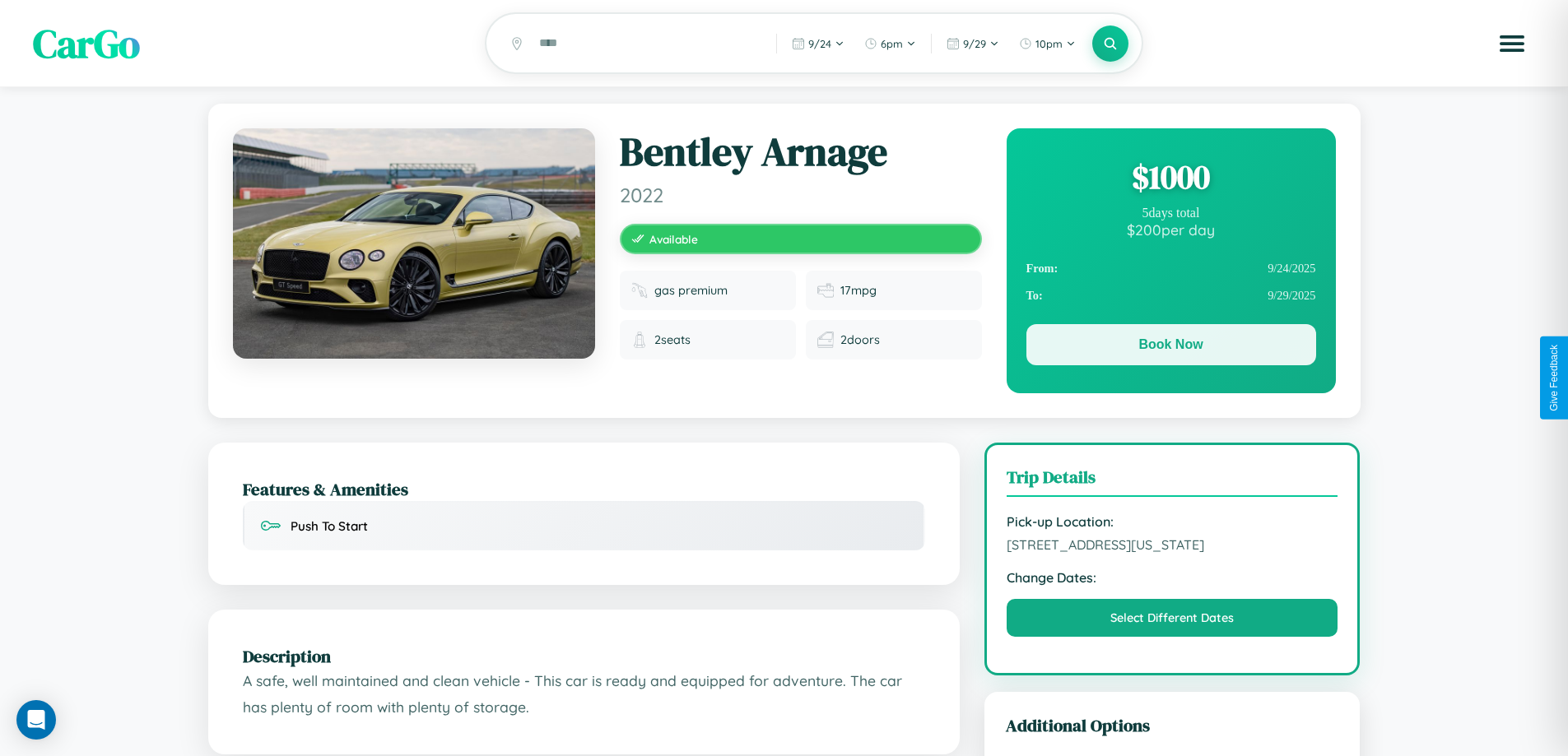
click at [1170, 348] on button "Book Now" at bounding box center [1171, 345] width 290 height 42
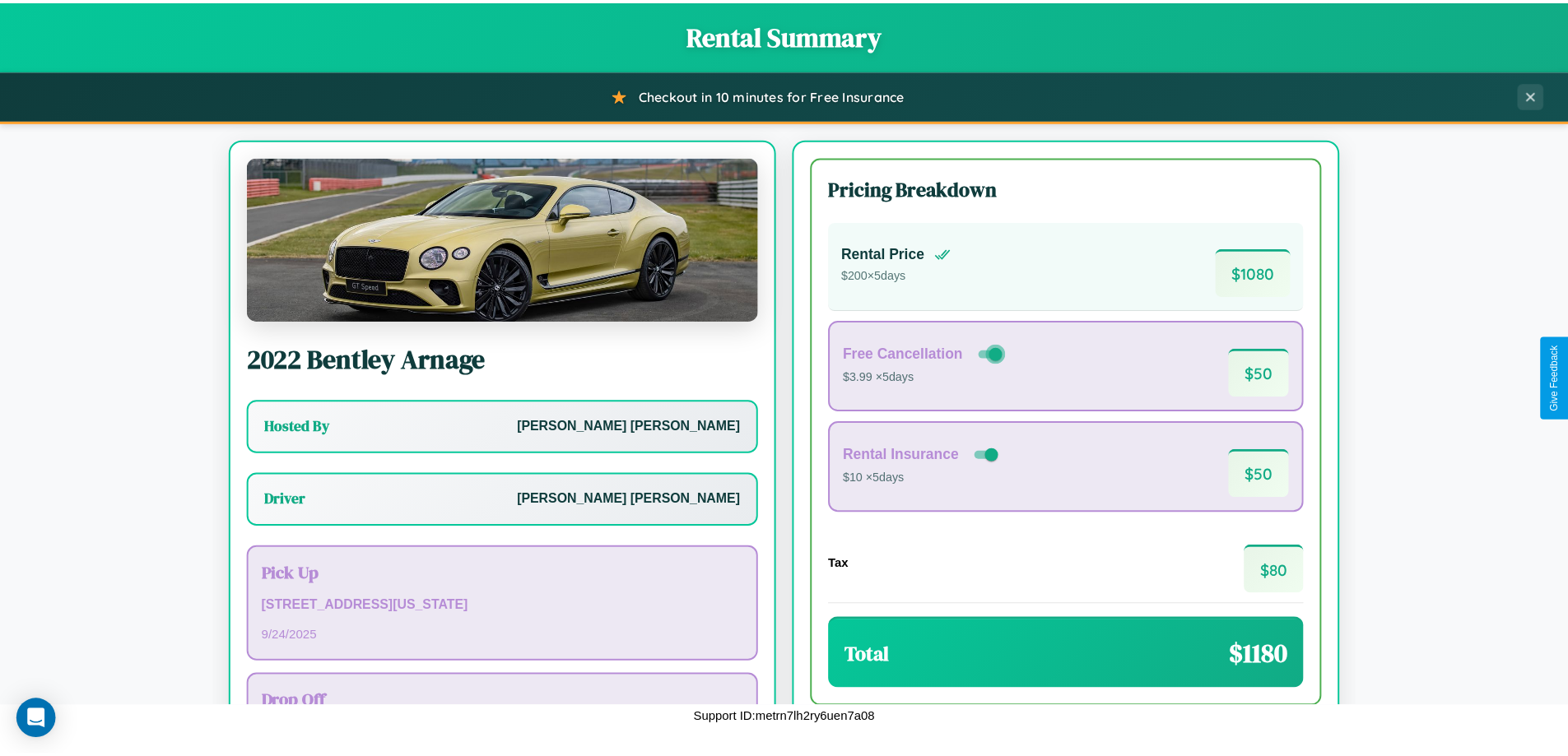
scroll to position [119, 0]
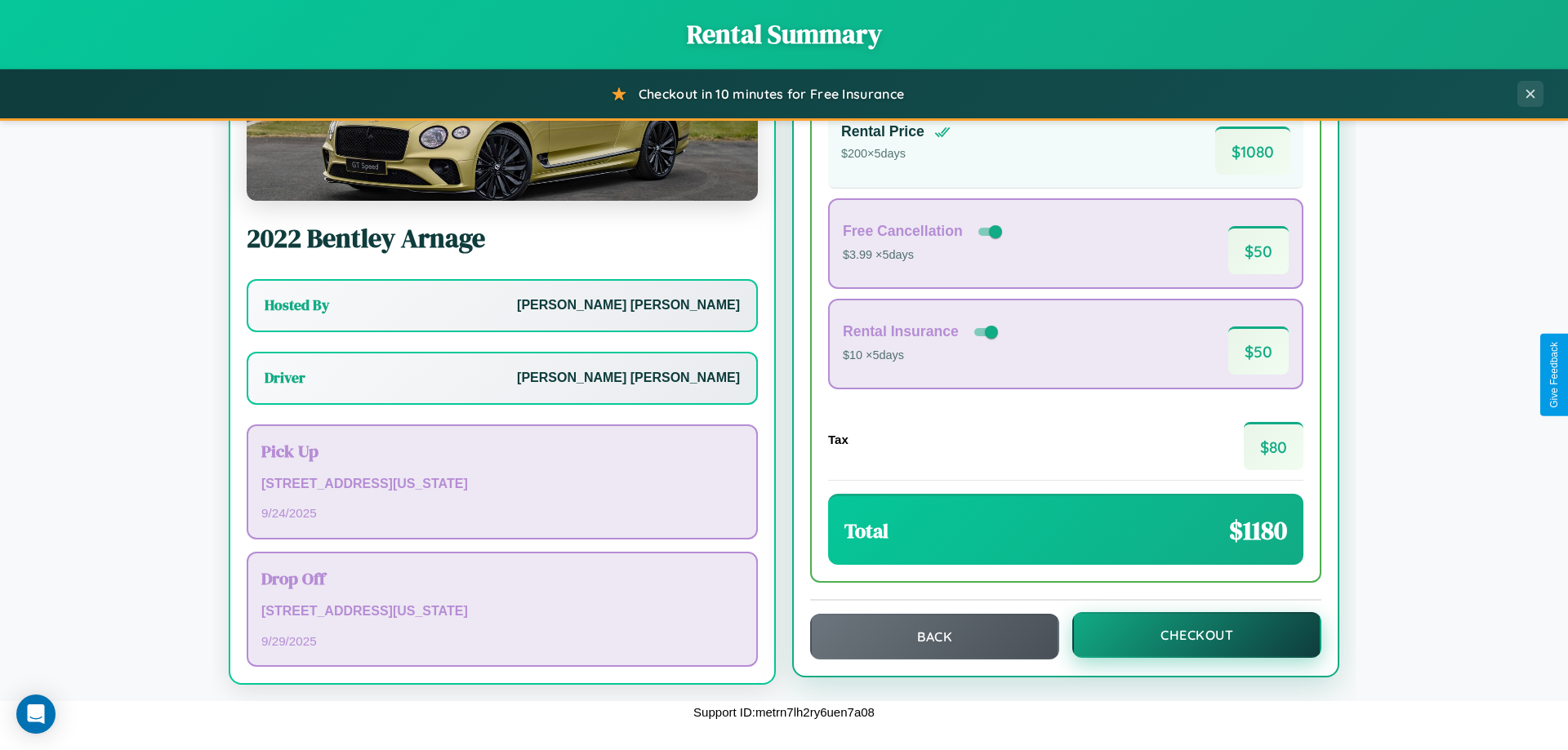
click at [1186, 635] on button "Checkout" at bounding box center [1196, 635] width 249 height 46
